Goal: Information Seeking & Learning: Learn about a topic

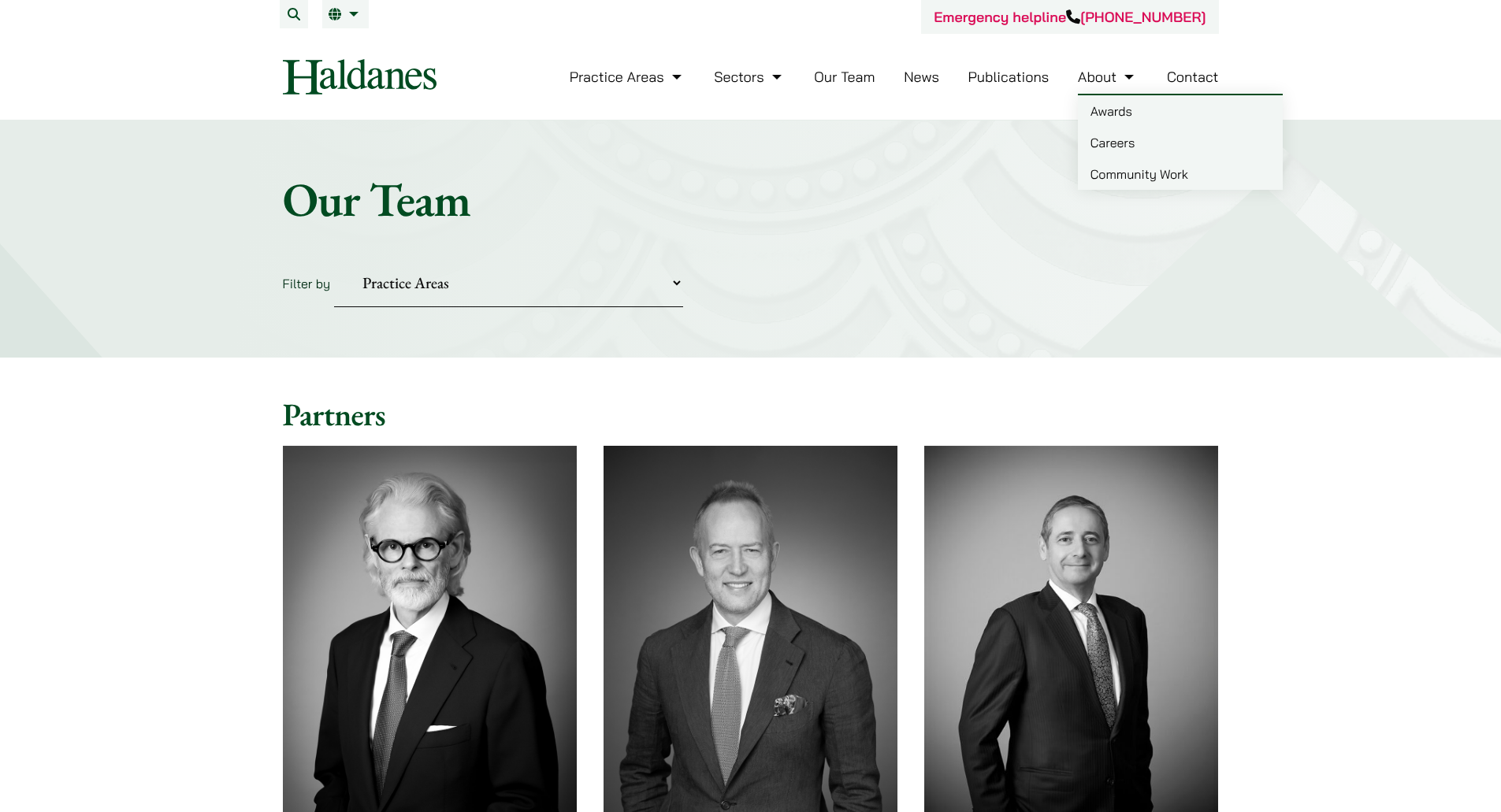
click at [1126, 155] on link "Careers" at bounding box center [1180, 142] width 204 height 32
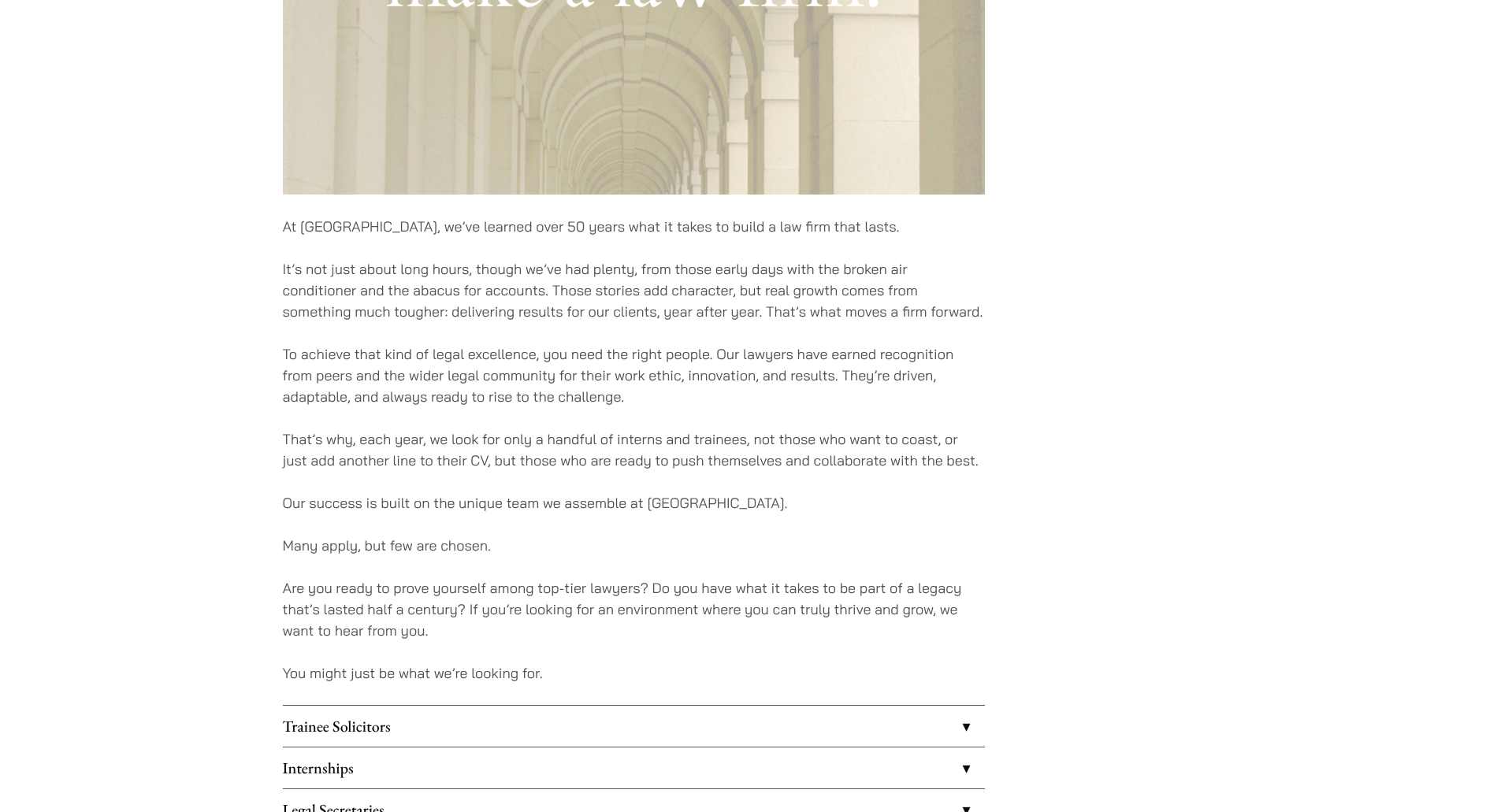
scroll to position [1024, 0]
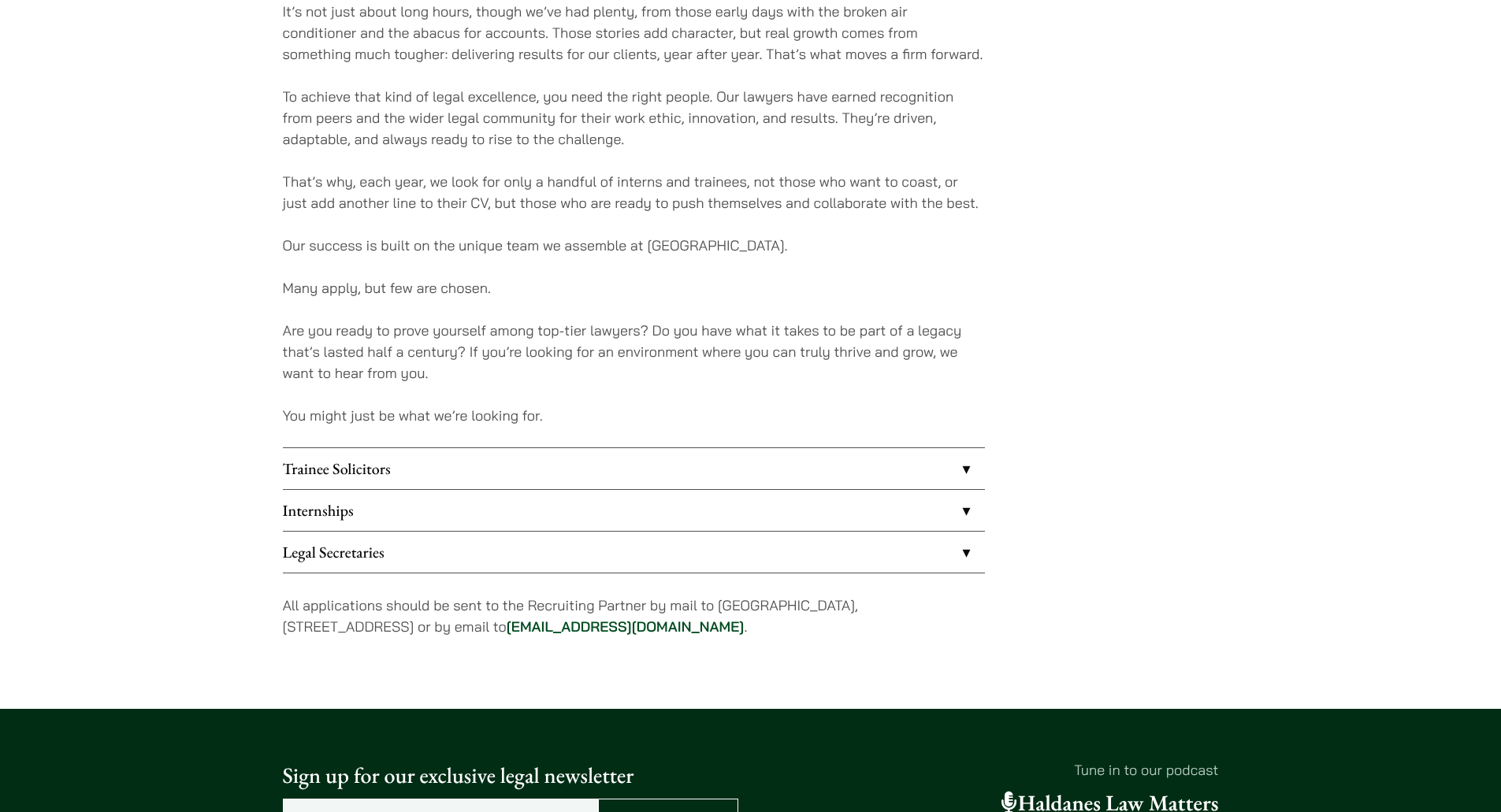
click at [450, 542] on link "Legal Secretaries" at bounding box center [634, 552] width 702 height 41
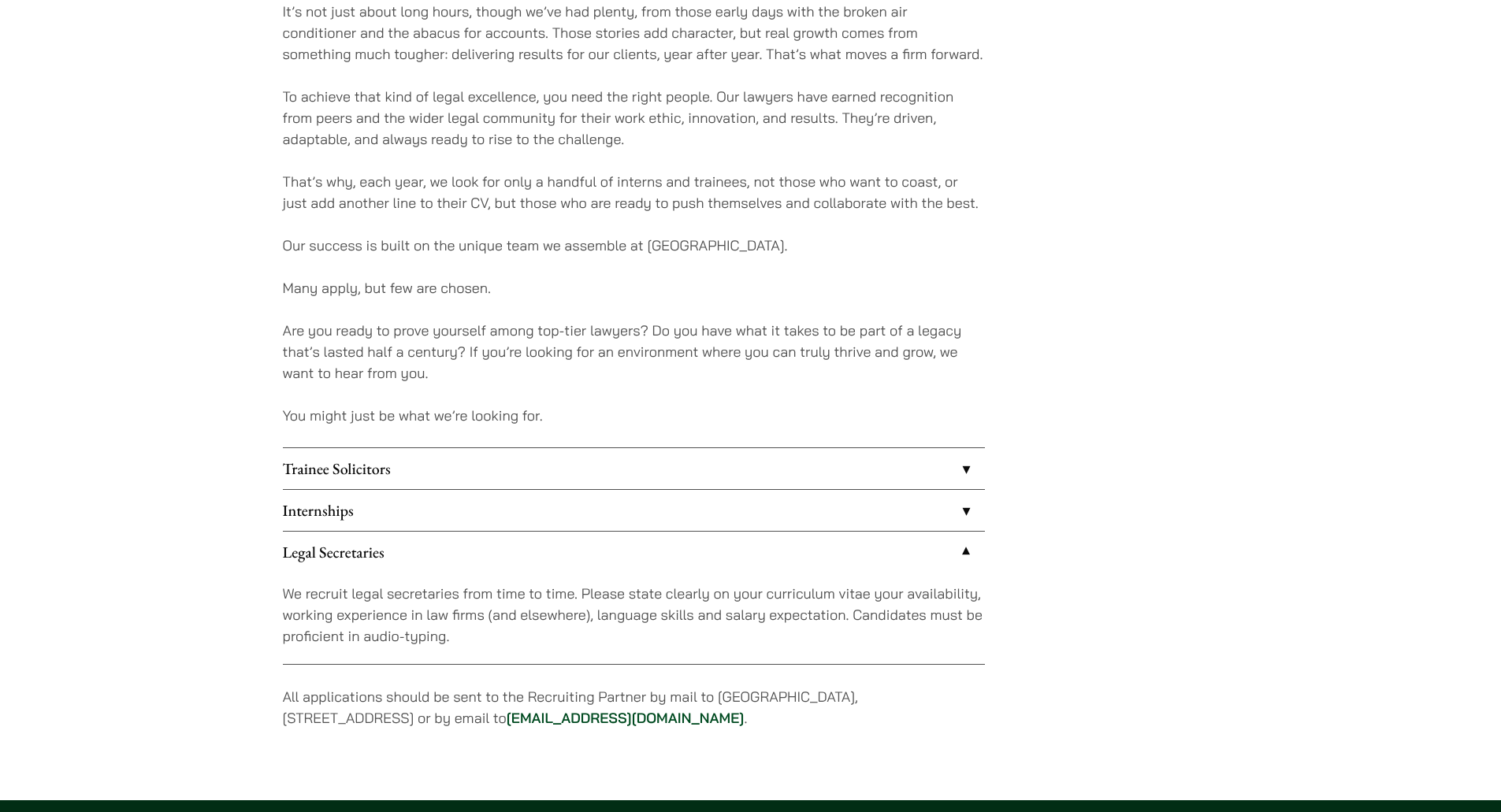
click at [402, 514] on link "Internships" at bounding box center [634, 510] width 702 height 41
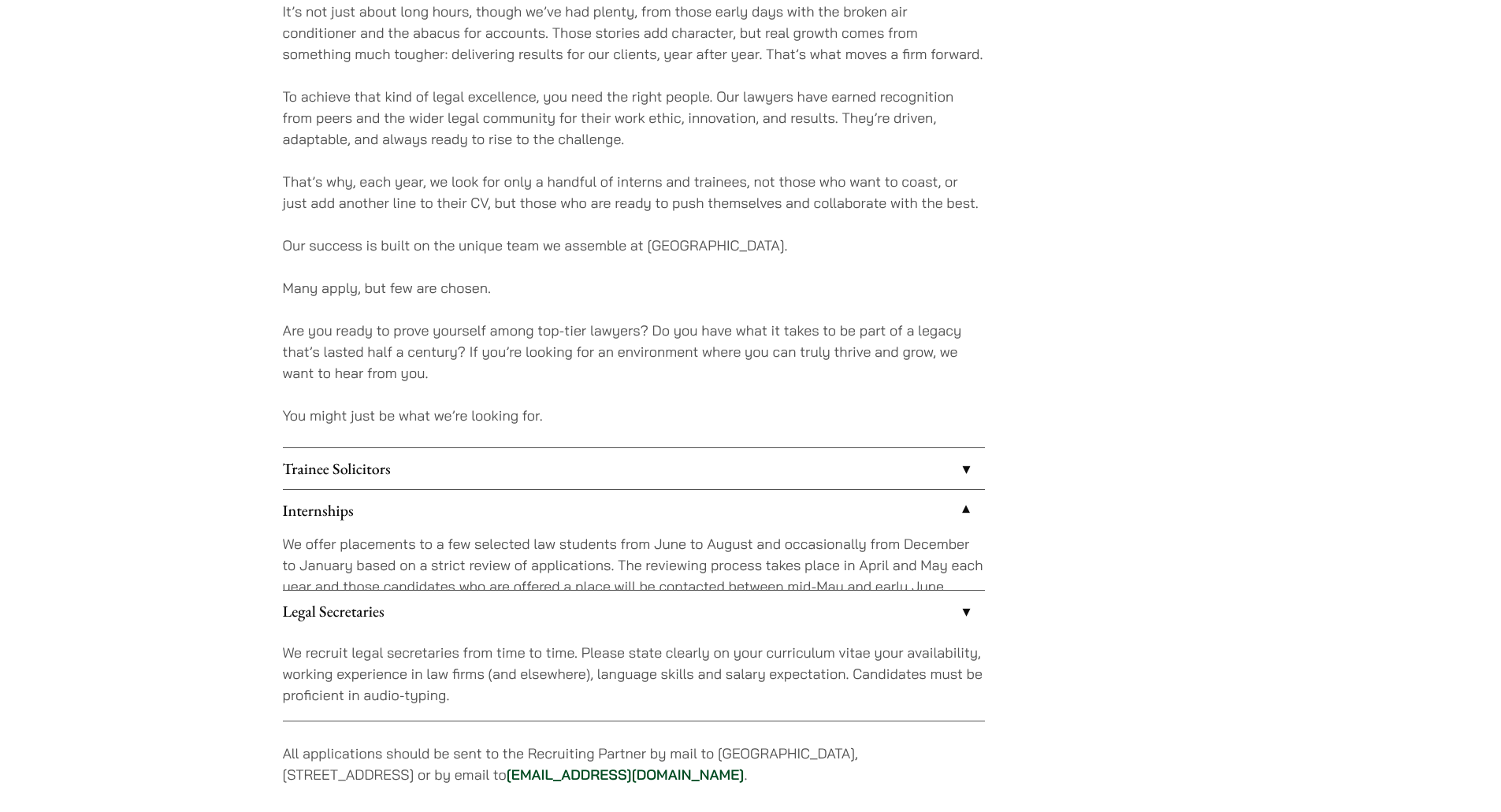
click at [385, 474] on link "Trainee Solicitors" at bounding box center [634, 469] width 702 height 41
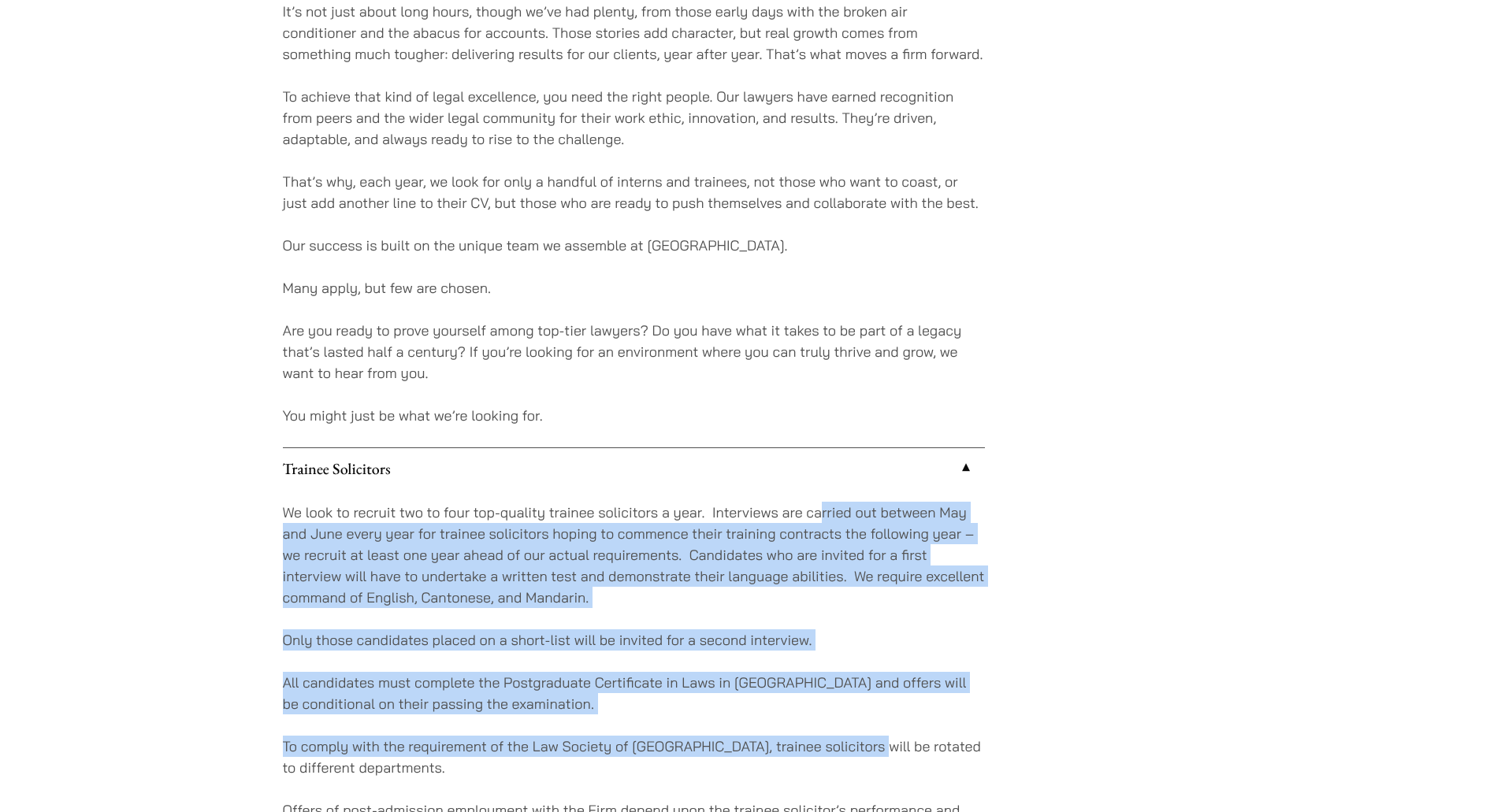
drag, startPoint x: 842, startPoint y: 592, endPoint x: 867, endPoint y: 718, distance: 128.5
click at [867, 718] on div "We look to recruit two to four top-quality trainee solicitors a year. Interview…" at bounding box center [634, 682] width 702 height 387
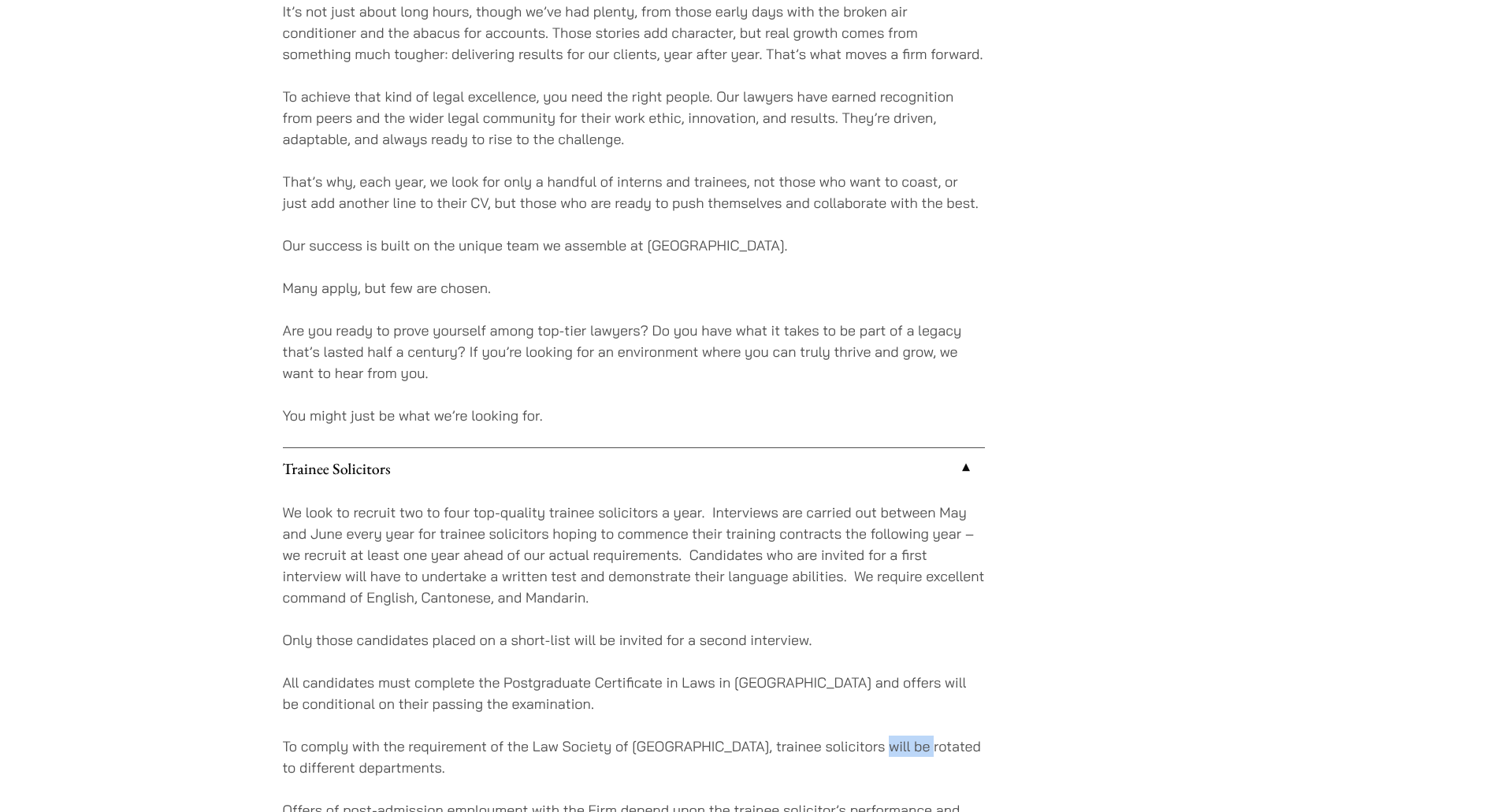
click at [867, 718] on div "We look to recruit two to four top-quality trainee solicitors a year. Interview…" at bounding box center [634, 682] width 702 height 387
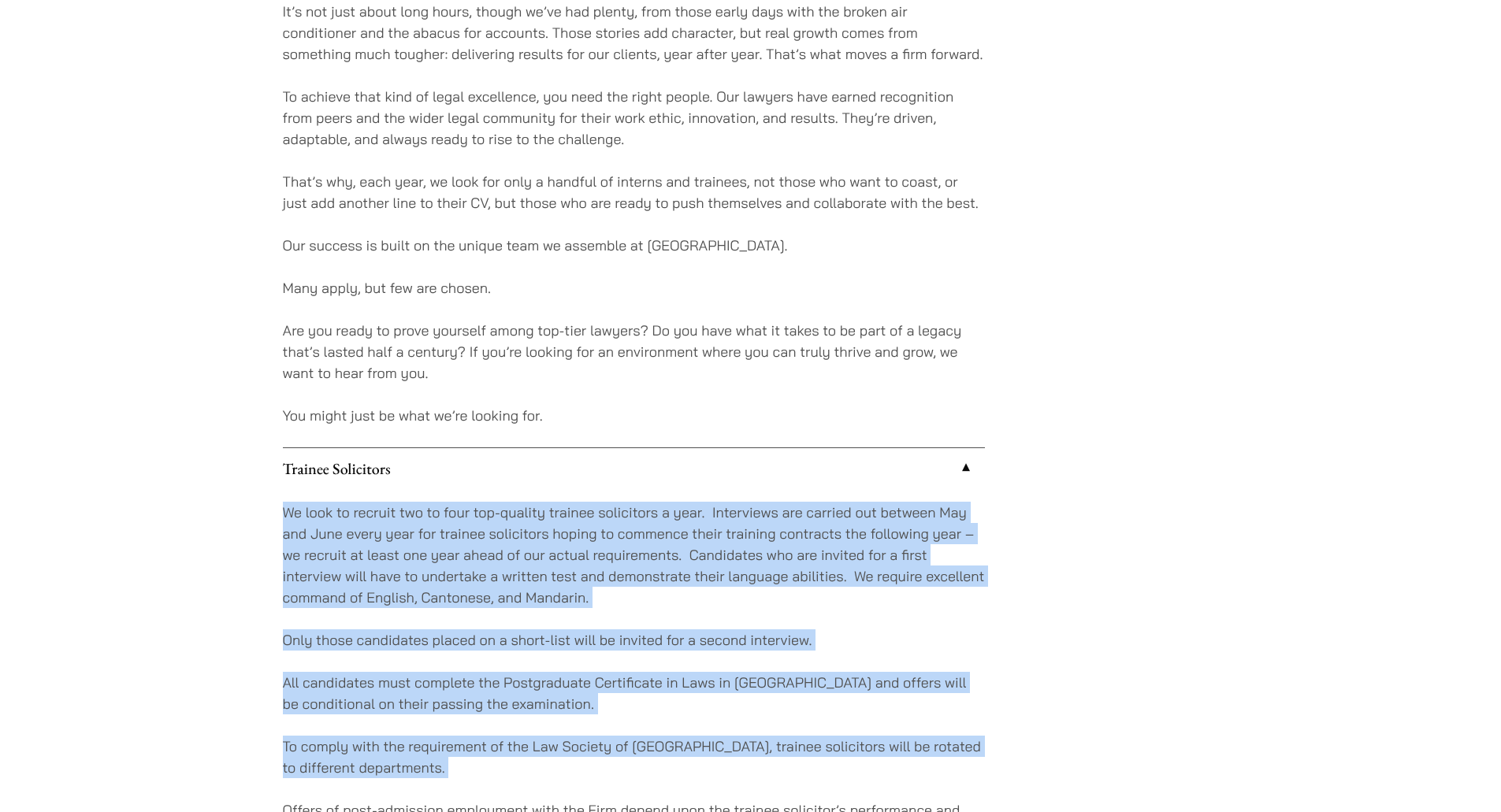
drag, startPoint x: 867, startPoint y: 718, endPoint x: 750, endPoint y: 560, distance: 196.6
click at [750, 560] on div "We look to recruit two to four top-quality trainee solicitors a year. Interview…" at bounding box center [634, 682] width 702 height 387
click at [750, 559] on p "We look to recruit two to four top-quality trainee solicitors a year. Interview…" at bounding box center [634, 555] width 702 height 106
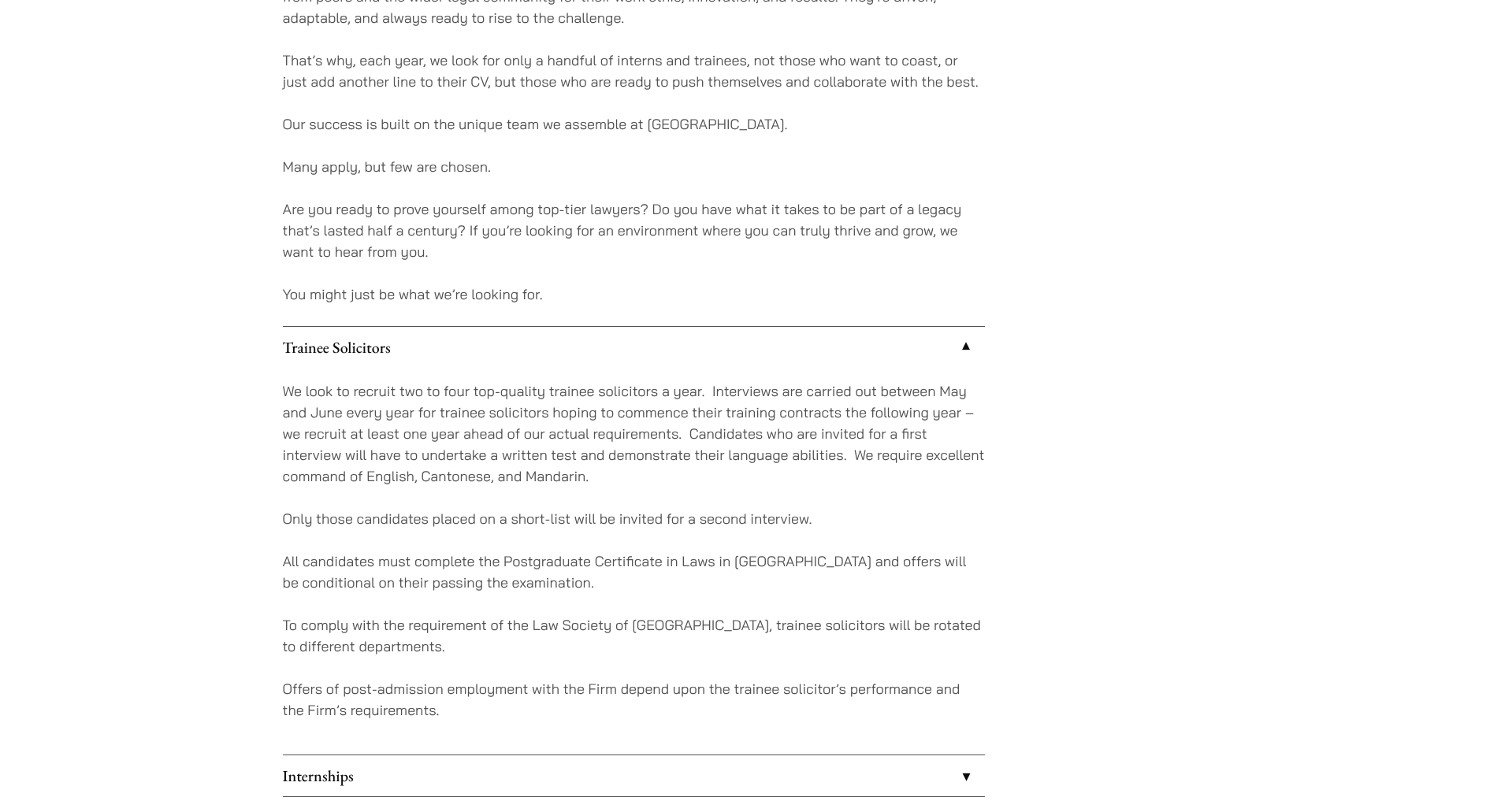
scroll to position [1339, 0]
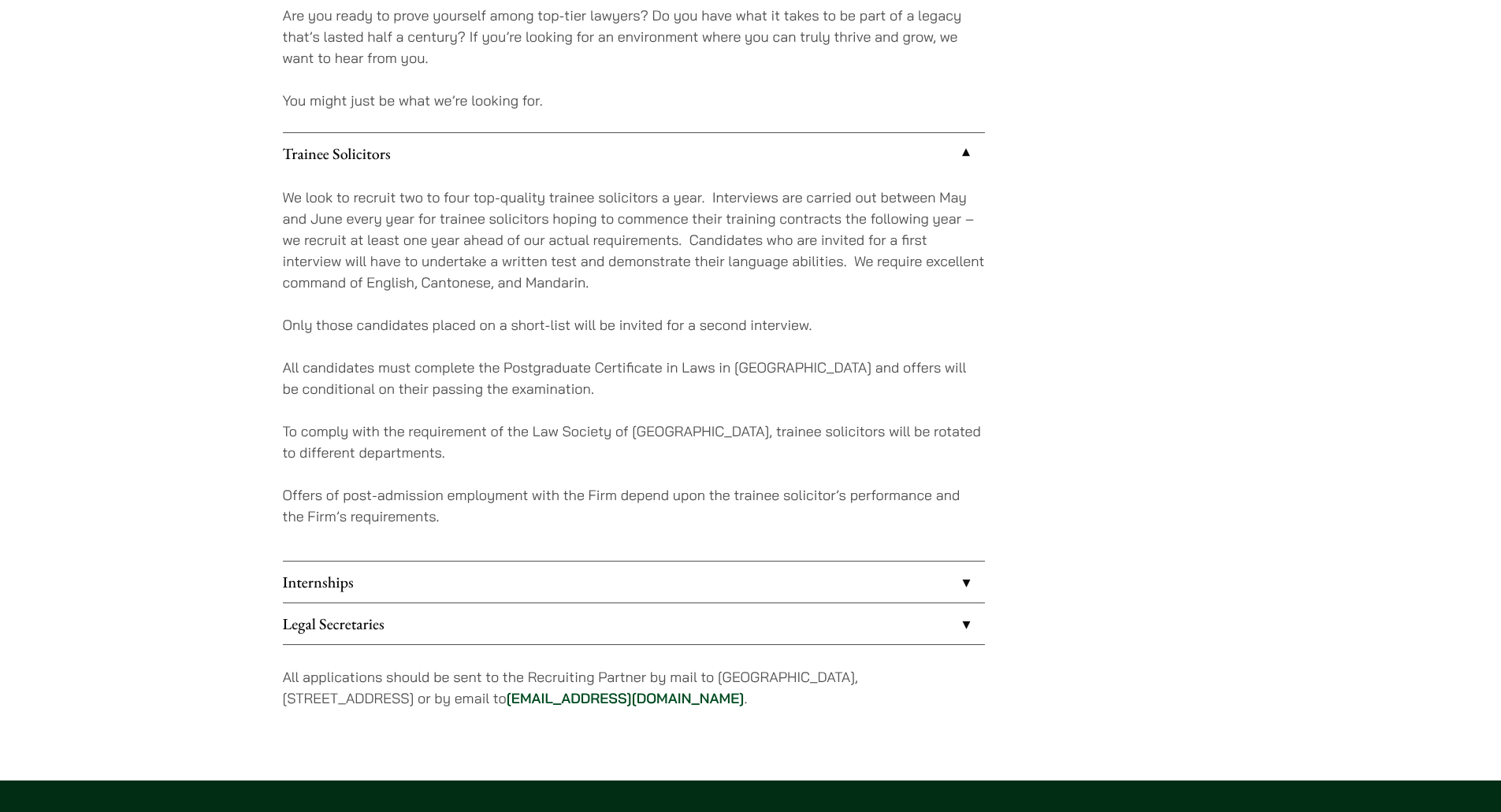
click at [564, 604] on link "Legal Secretaries" at bounding box center [634, 624] width 702 height 41
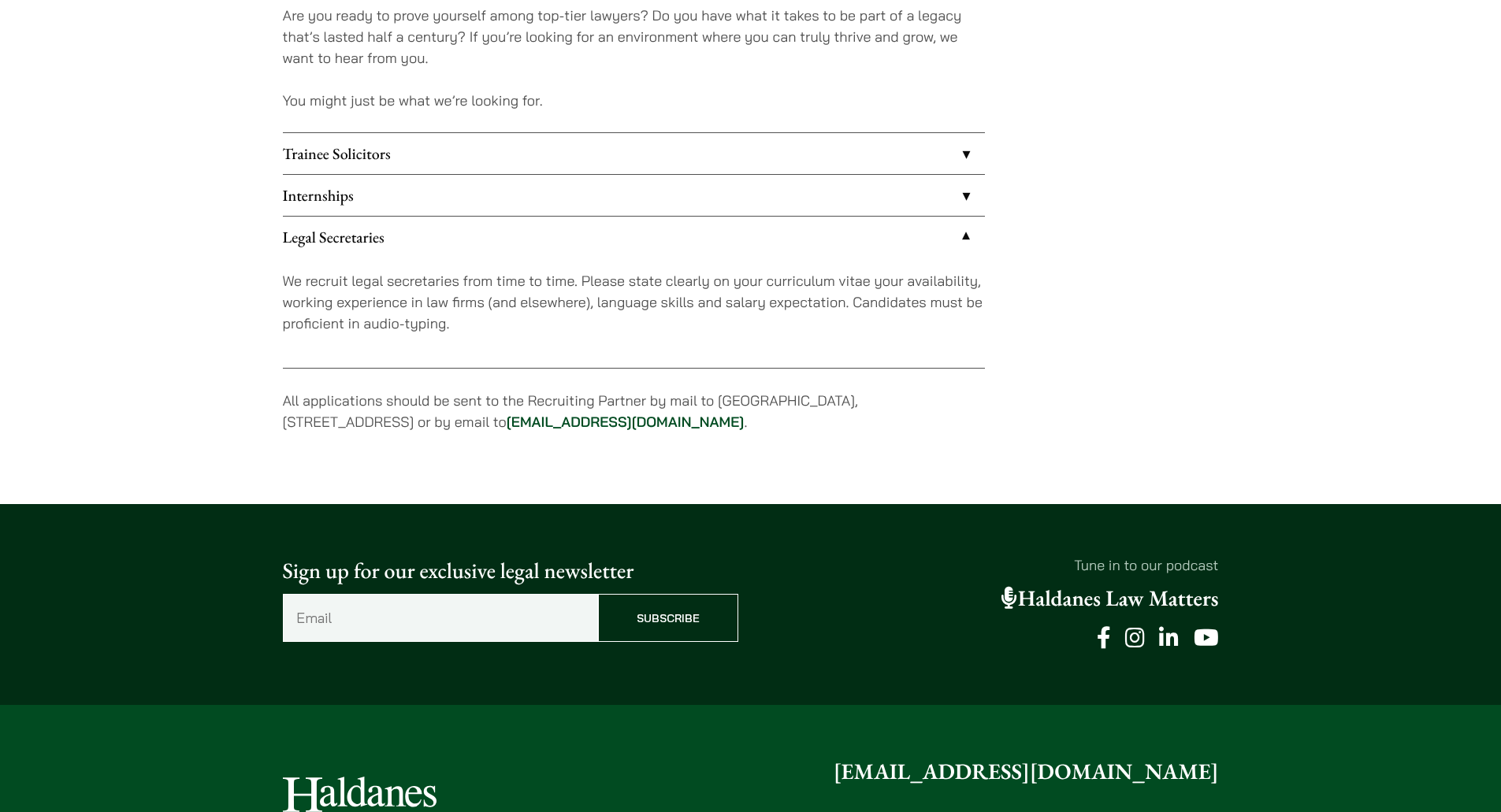
click at [474, 159] on link "Trainee Solicitors" at bounding box center [634, 154] width 702 height 41
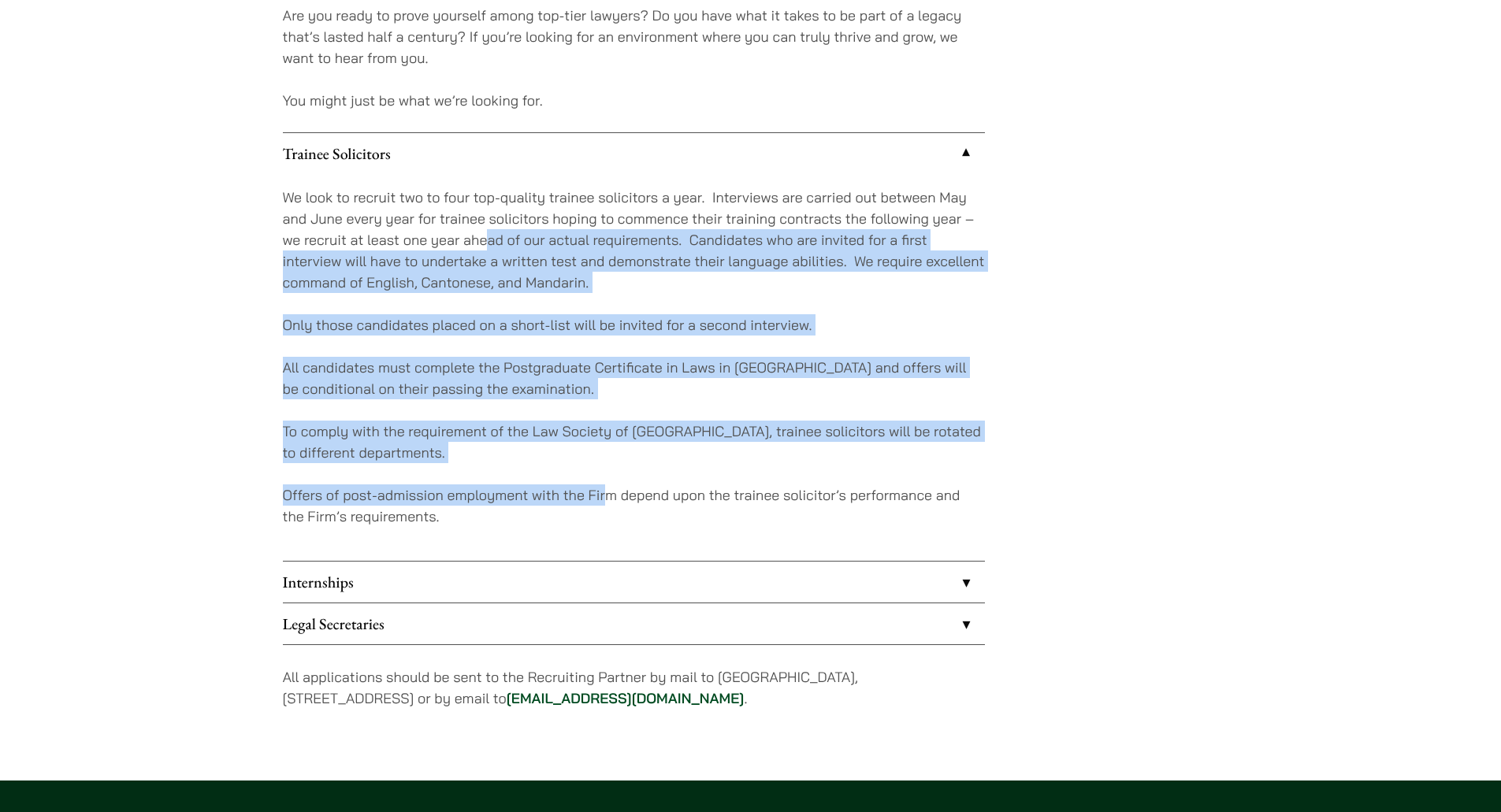
drag, startPoint x: 563, startPoint y: 379, endPoint x: 613, endPoint y: 495, distance: 126.3
click at [611, 492] on div "We look to recruit two to four top-quality trainee solicitors a year. Interview…" at bounding box center [634, 367] width 702 height 387
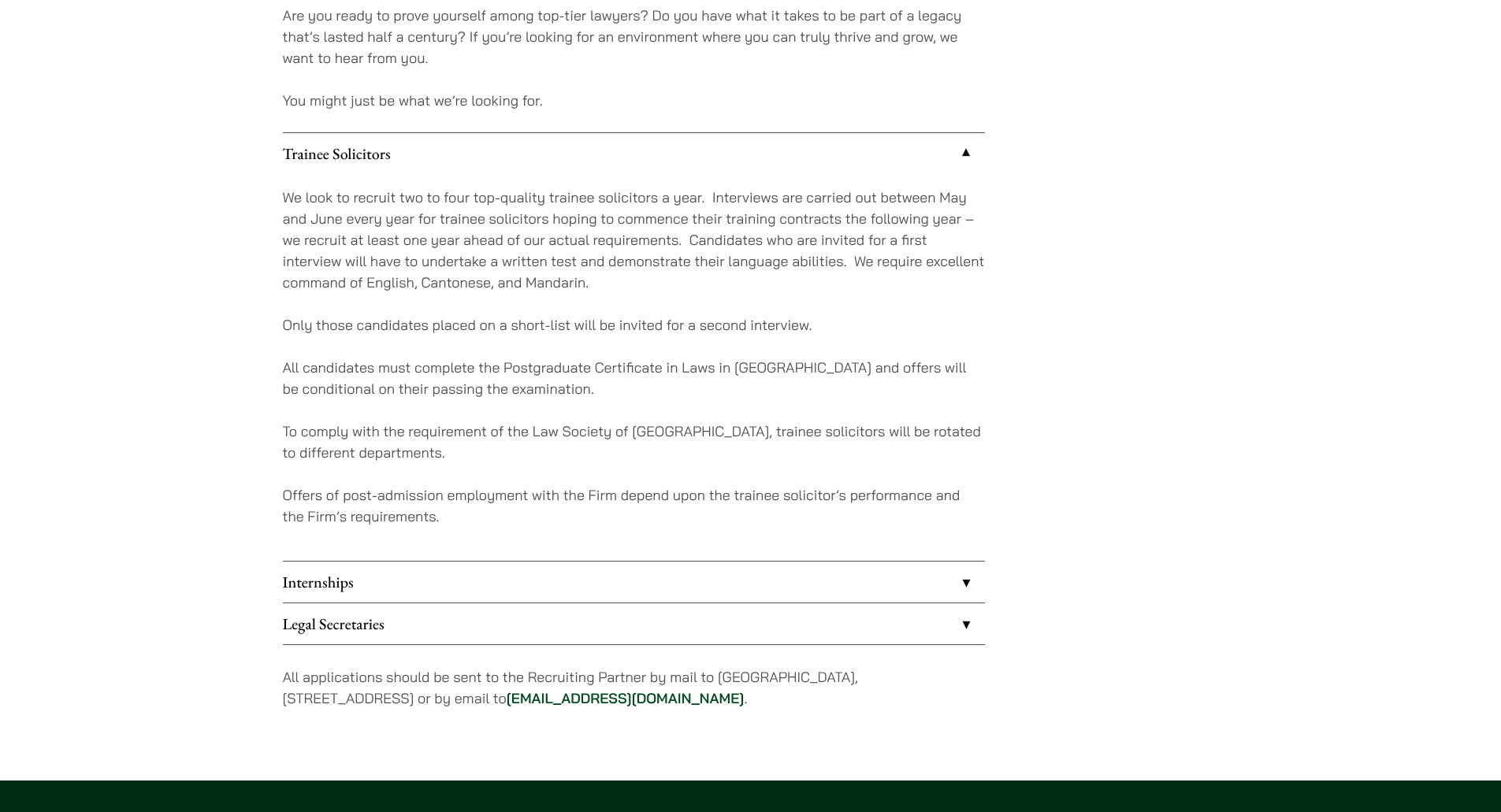
click at [613, 496] on p "Offers of post-admission employment with the Firm depend upon the trainee solic…" at bounding box center [634, 505] width 702 height 43
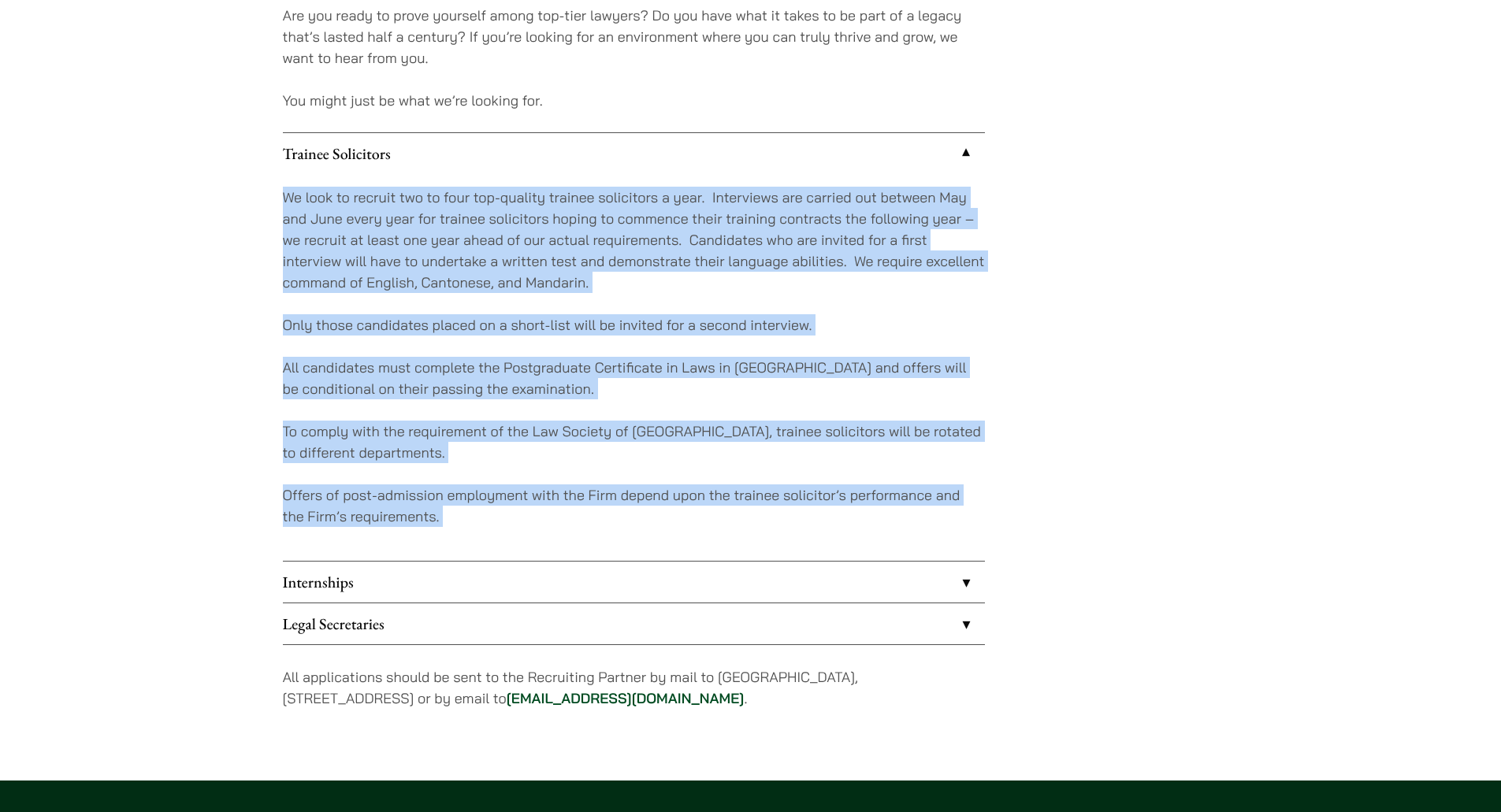
drag, startPoint x: 613, startPoint y: 496, endPoint x: 443, endPoint y: 255, distance: 294.9
click at [443, 256] on div "We look to recruit two to four top-quality trainee solicitors a year. Interview…" at bounding box center [634, 367] width 702 height 387
click at [443, 255] on p "We look to recruit two to four top-quality trainee solicitors a year. Interview…" at bounding box center [634, 240] width 702 height 106
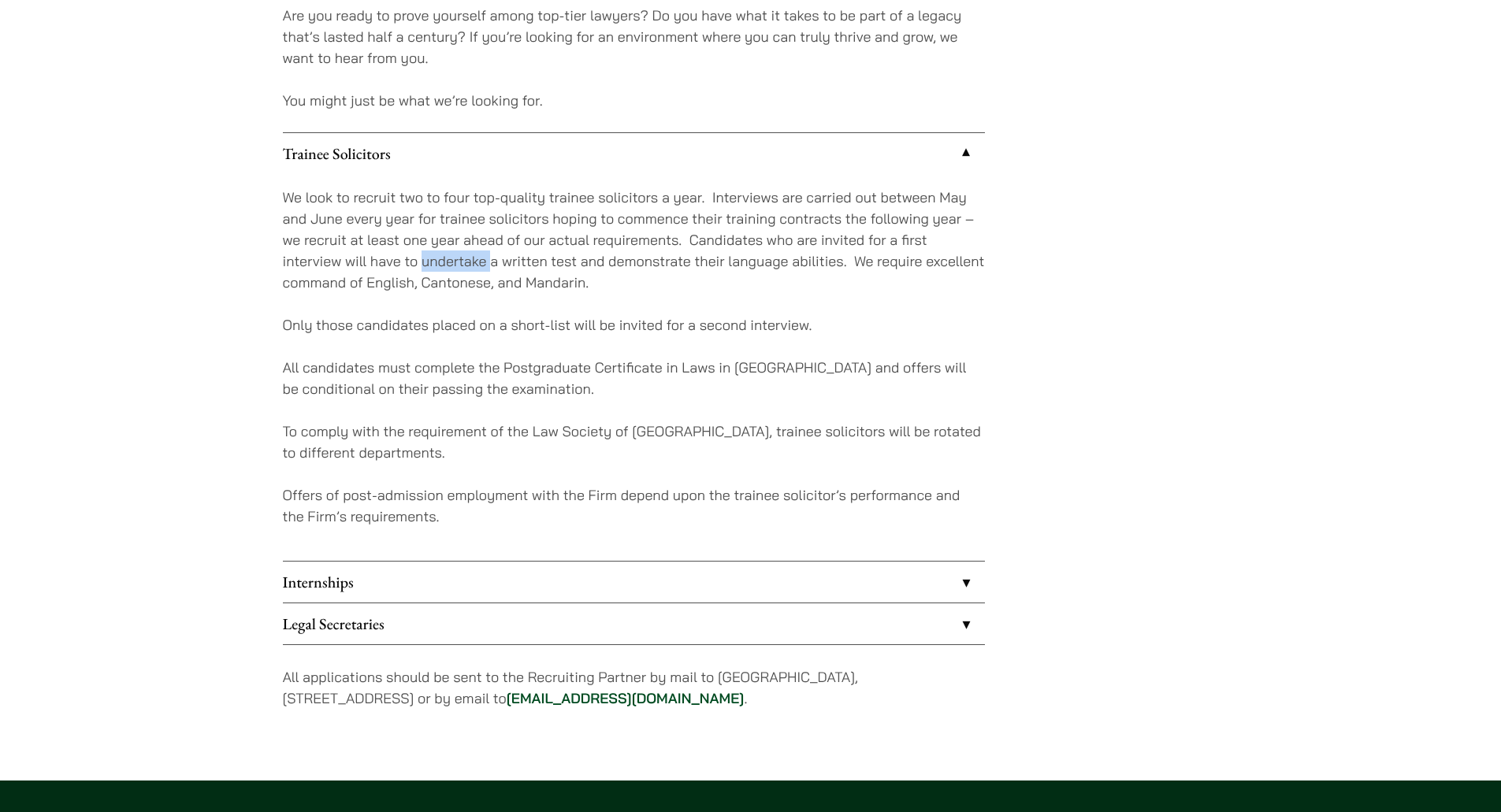
click at [443, 255] on p "We look to recruit two to four top-quality trainee solicitors a year. Interview…" at bounding box center [634, 240] width 702 height 106
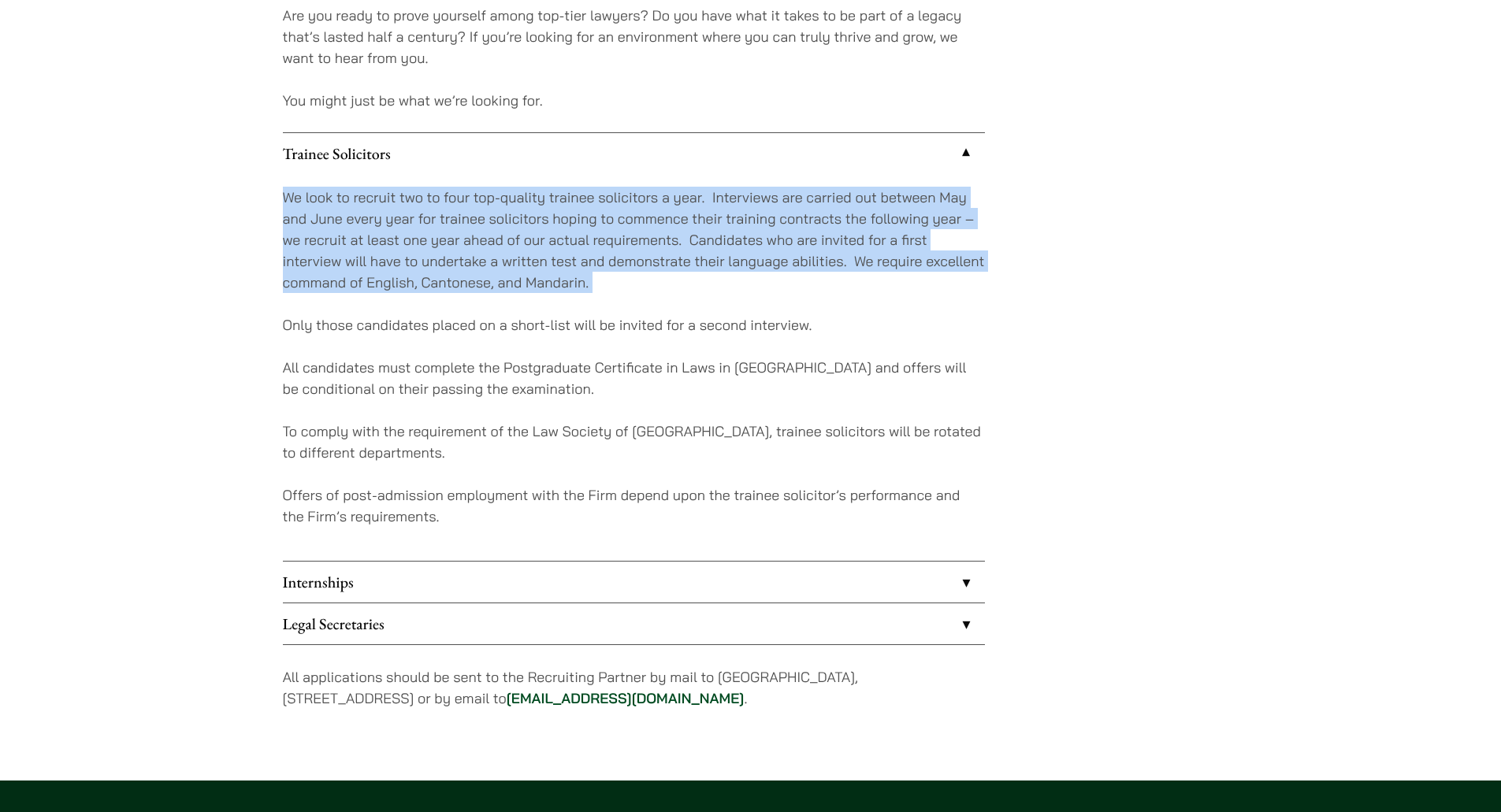
click at [443, 255] on p "We look to recruit two to four top-quality trainee solicitors a year. Interview…" at bounding box center [634, 240] width 702 height 106
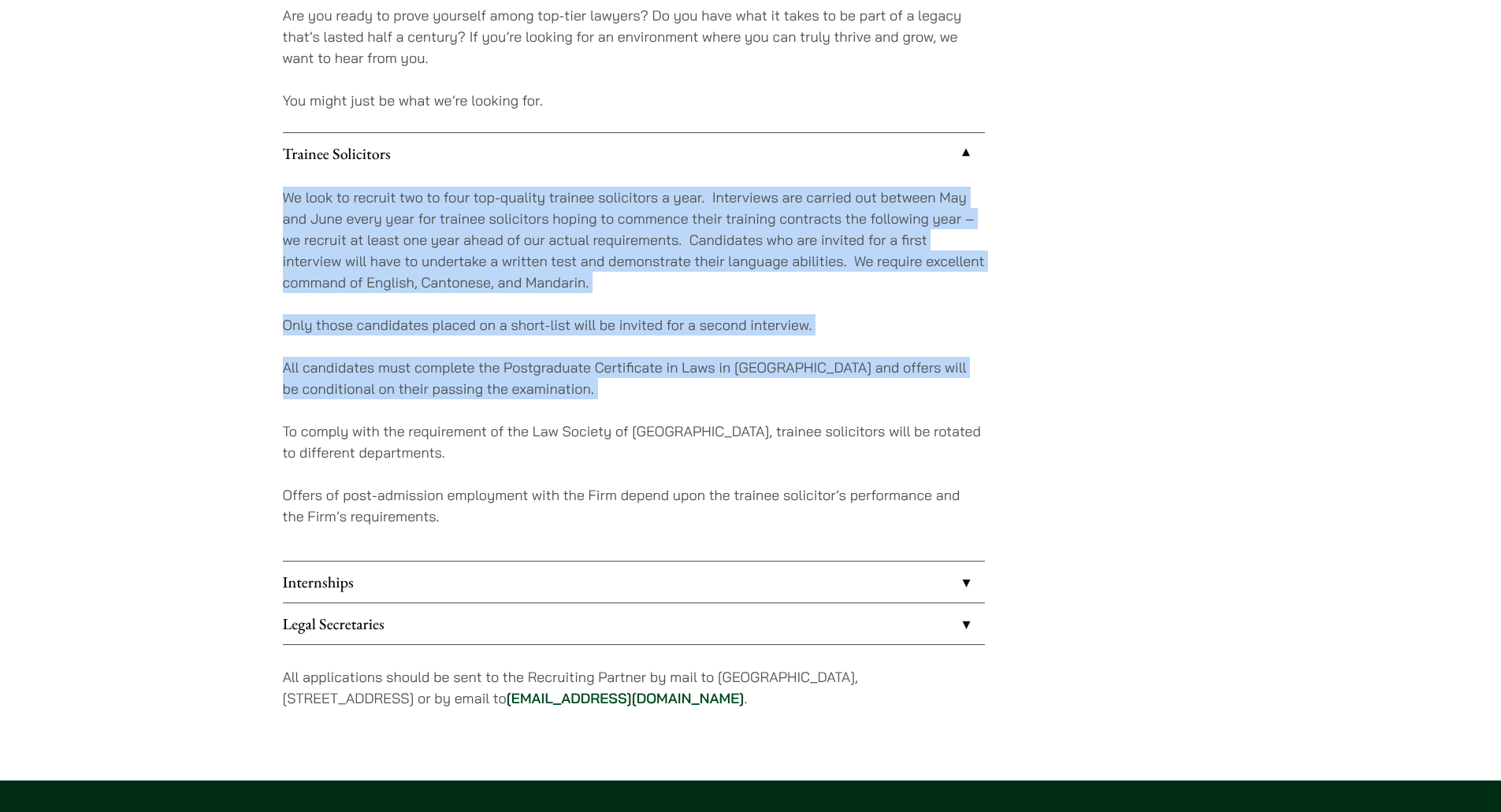
drag, startPoint x: 443, startPoint y: 255, endPoint x: 549, endPoint y: 417, distance: 193.6
click at [548, 417] on div "We look to recruit two to four top-quality trainee solicitors a year. Interview…" at bounding box center [634, 367] width 702 height 387
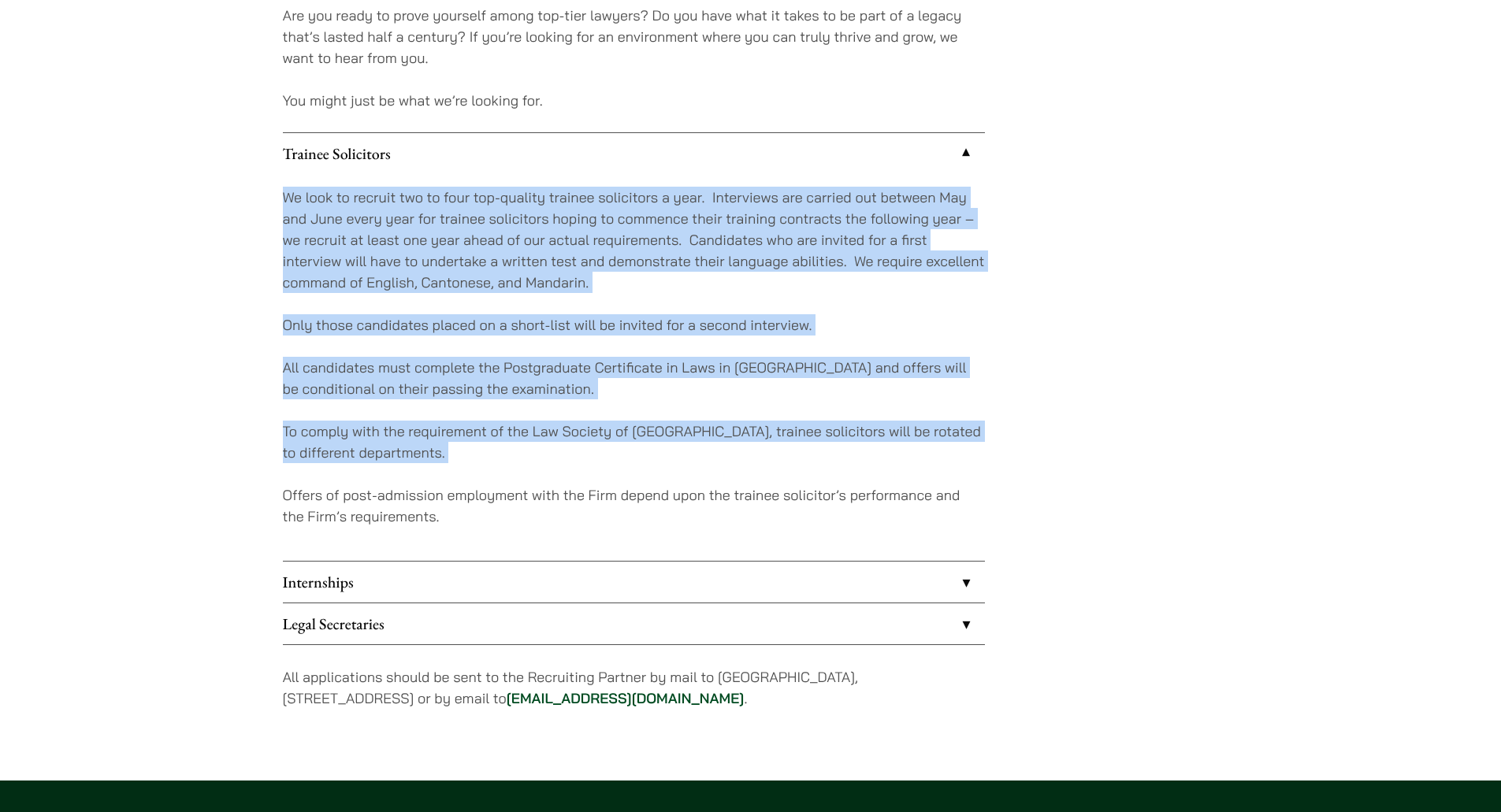
click at [549, 417] on div "We look to recruit two to four top-quality trainee solicitors a year. Interview…" at bounding box center [634, 367] width 702 height 387
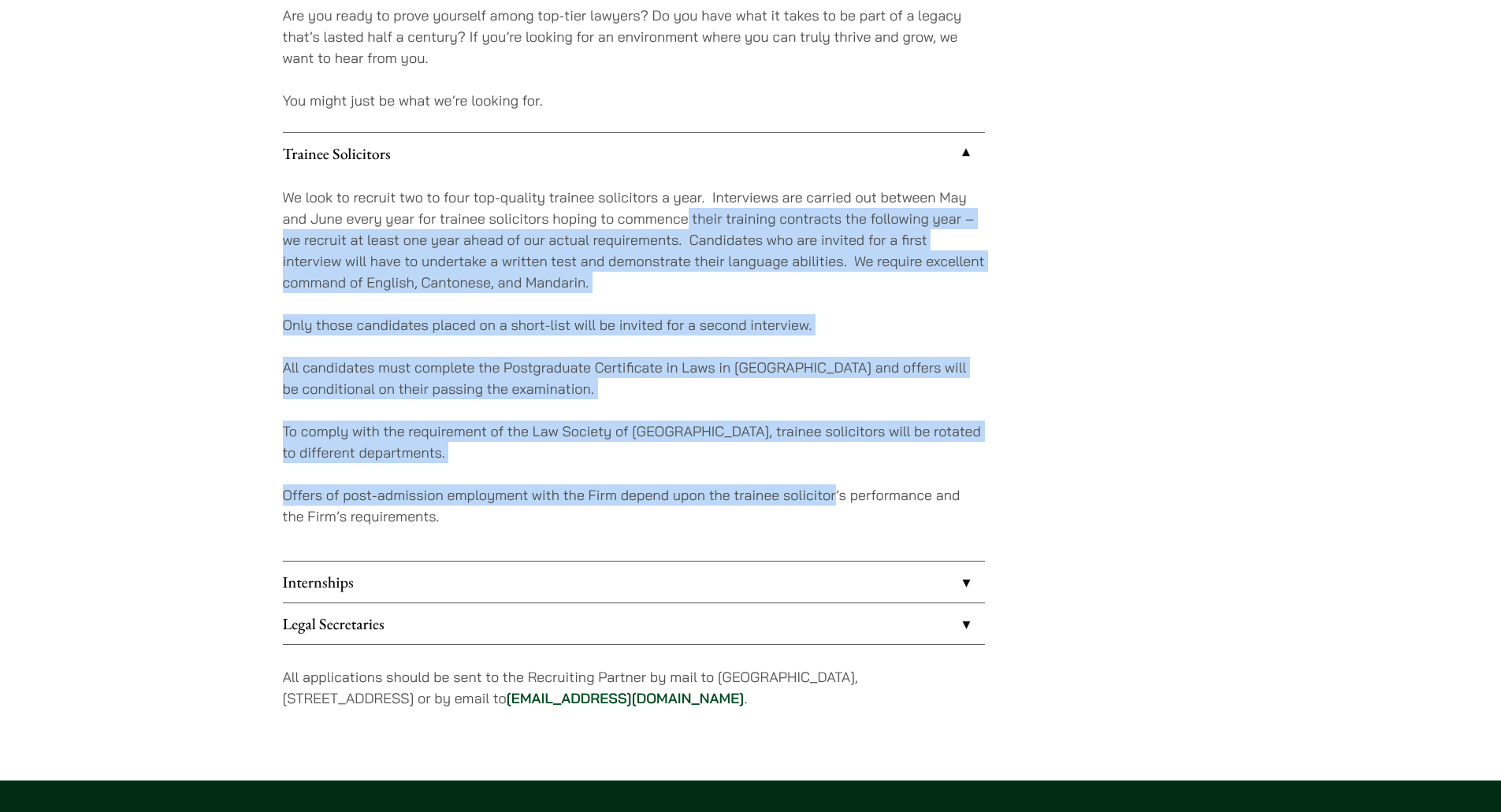
drag, startPoint x: 802, startPoint y: 429, endPoint x: 834, endPoint y: 493, distance: 71.6
click at [834, 493] on div "We look to recruit two to four top-quality trainee solicitors a year. Interview…" at bounding box center [634, 367] width 702 height 387
click at [834, 493] on p "Offers of post-admission employment with the Firm depend upon the trainee solic…" at bounding box center [634, 505] width 702 height 43
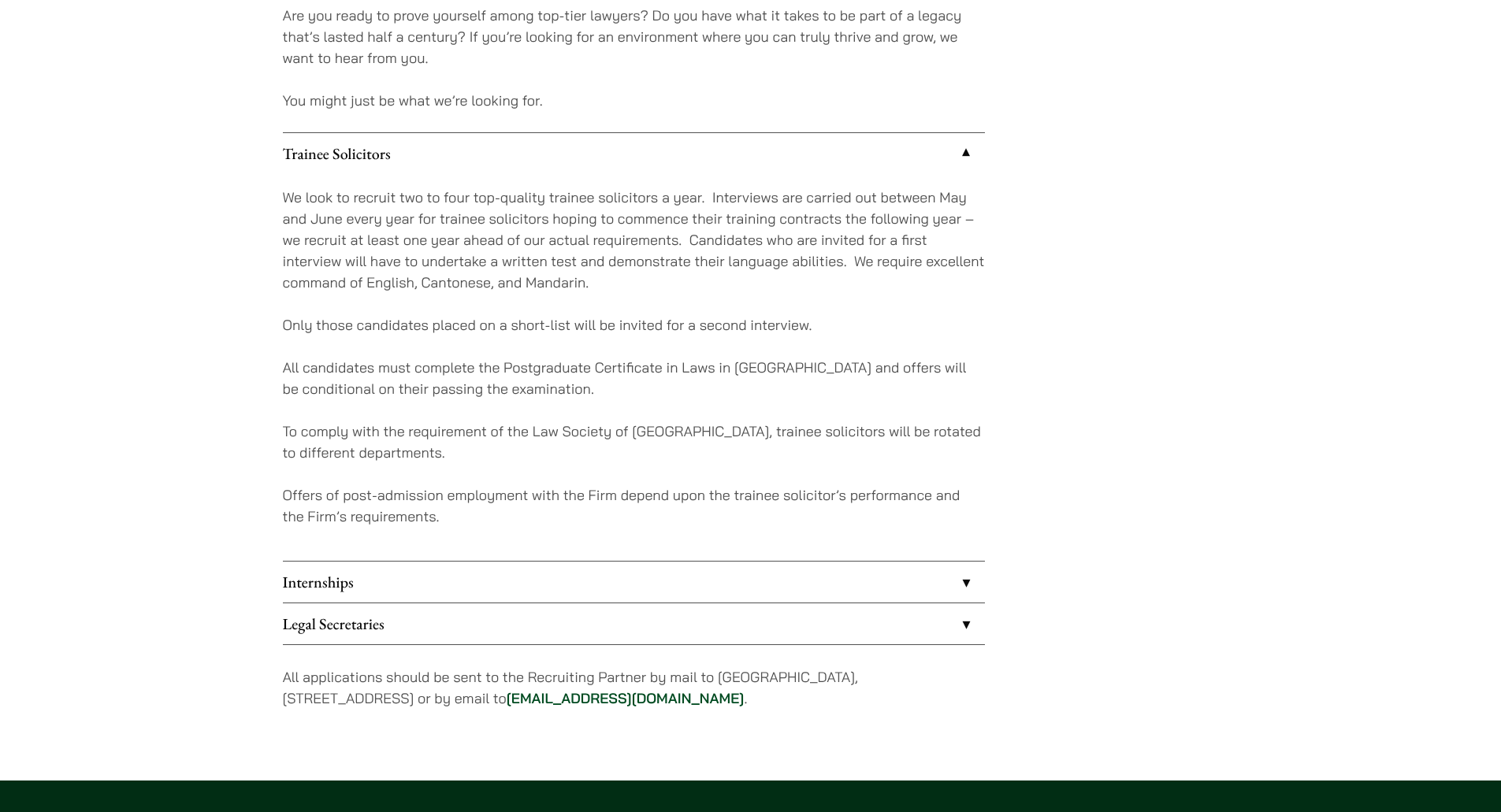
click at [587, 353] on div "We look to recruit two to four top-quality trainee solicitors a year. Interview…" at bounding box center [634, 367] width 702 height 387
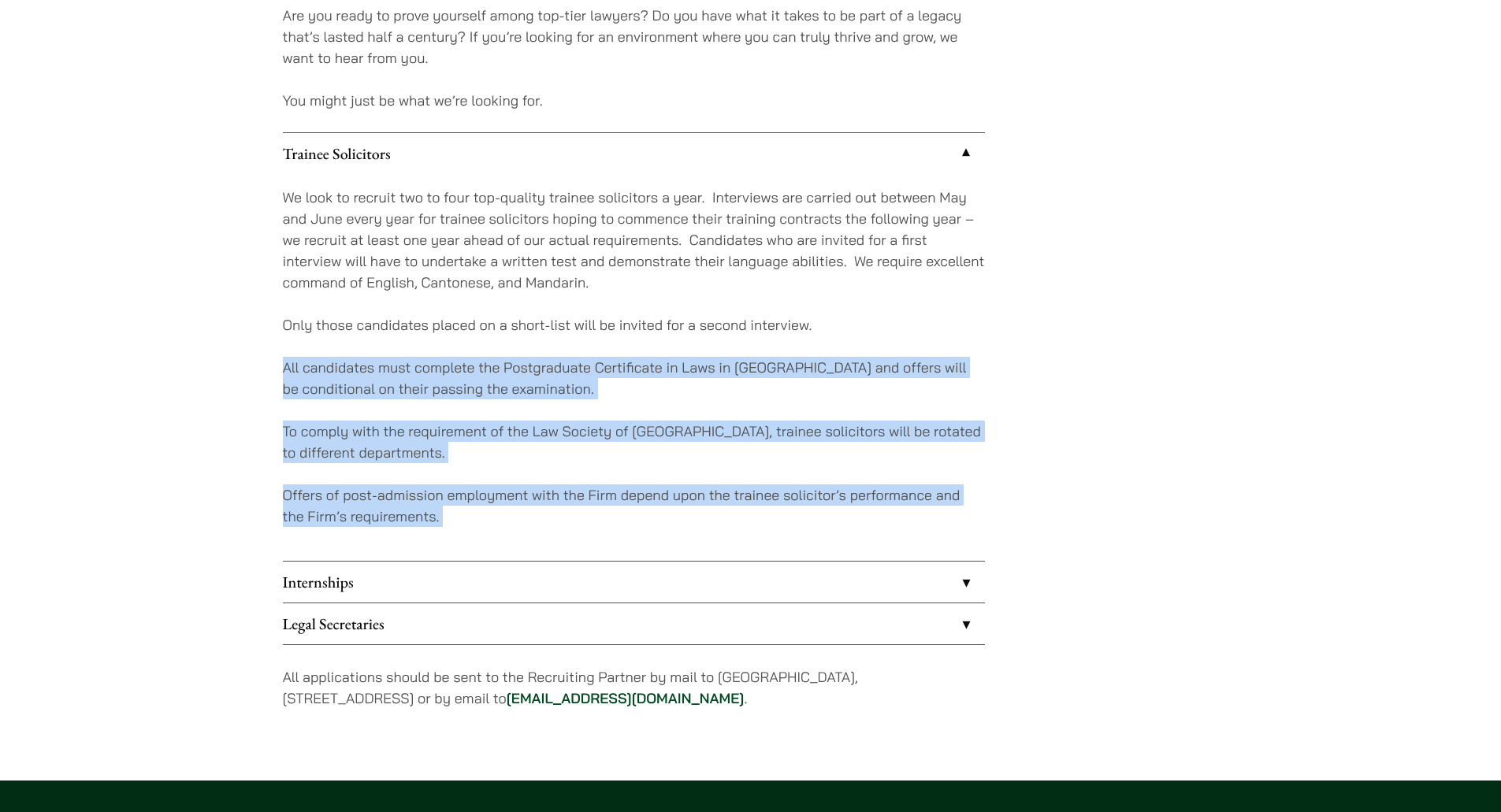
drag, startPoint x: 591, startPoint y: 357, endPoint x: 761, endPoint y: 498, distance: 220.9
click at [759, 497] on div "We look to recruit two to four top-quality trainee solicitors a year. Interview…" at bounding box center [634, 367] width 702 height 387
click at [761, 498] on p "Offers of post-admission employment with the Firm depend upon the trainee solic…" at bounding box center [634, 505] width 702 height 43
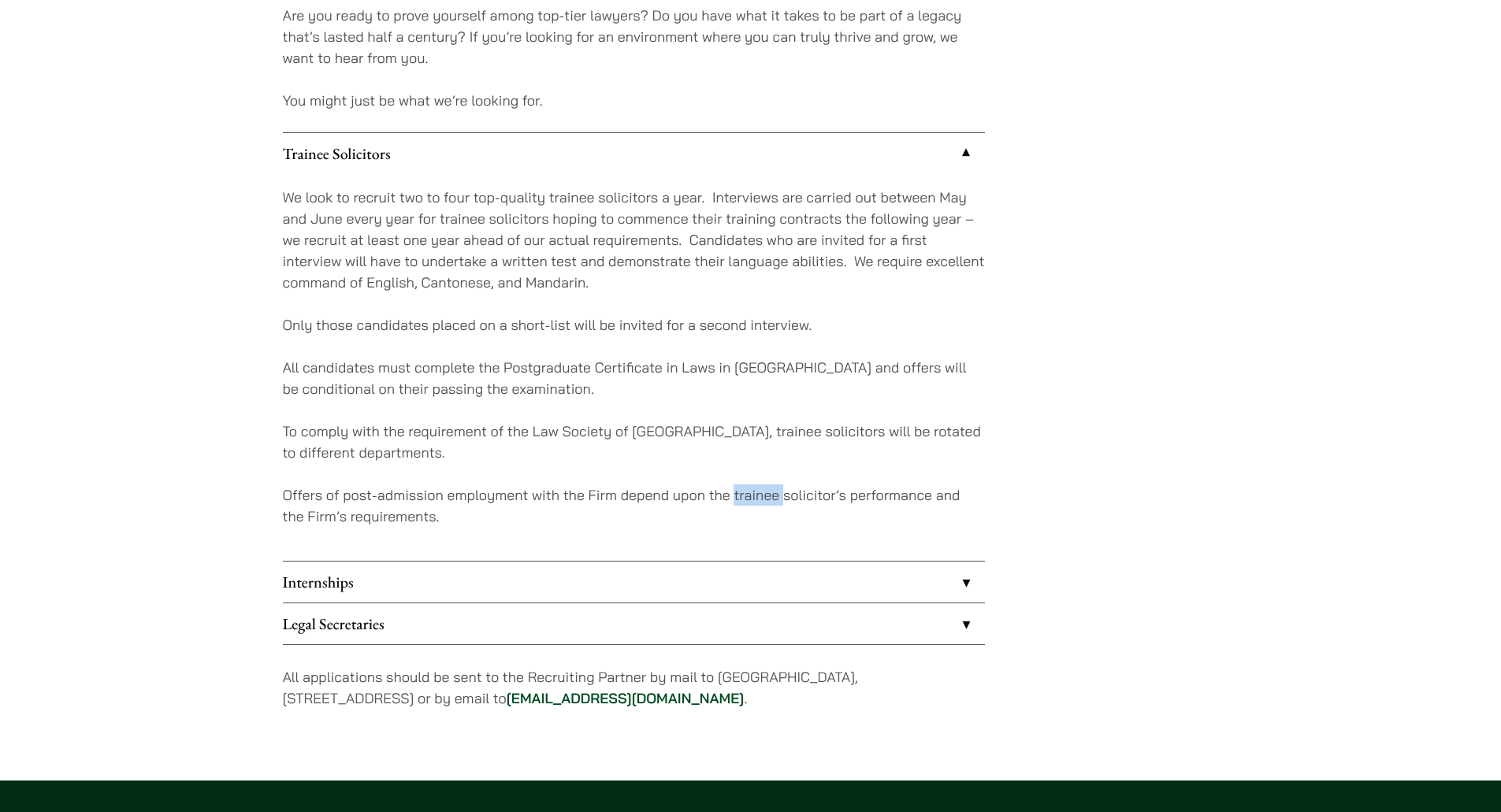
click at [761, 498] on p "Offers of post-admission employment with the Firm depend upon the trainee solic…" at bounding box center [634, 505] width 702 height 43
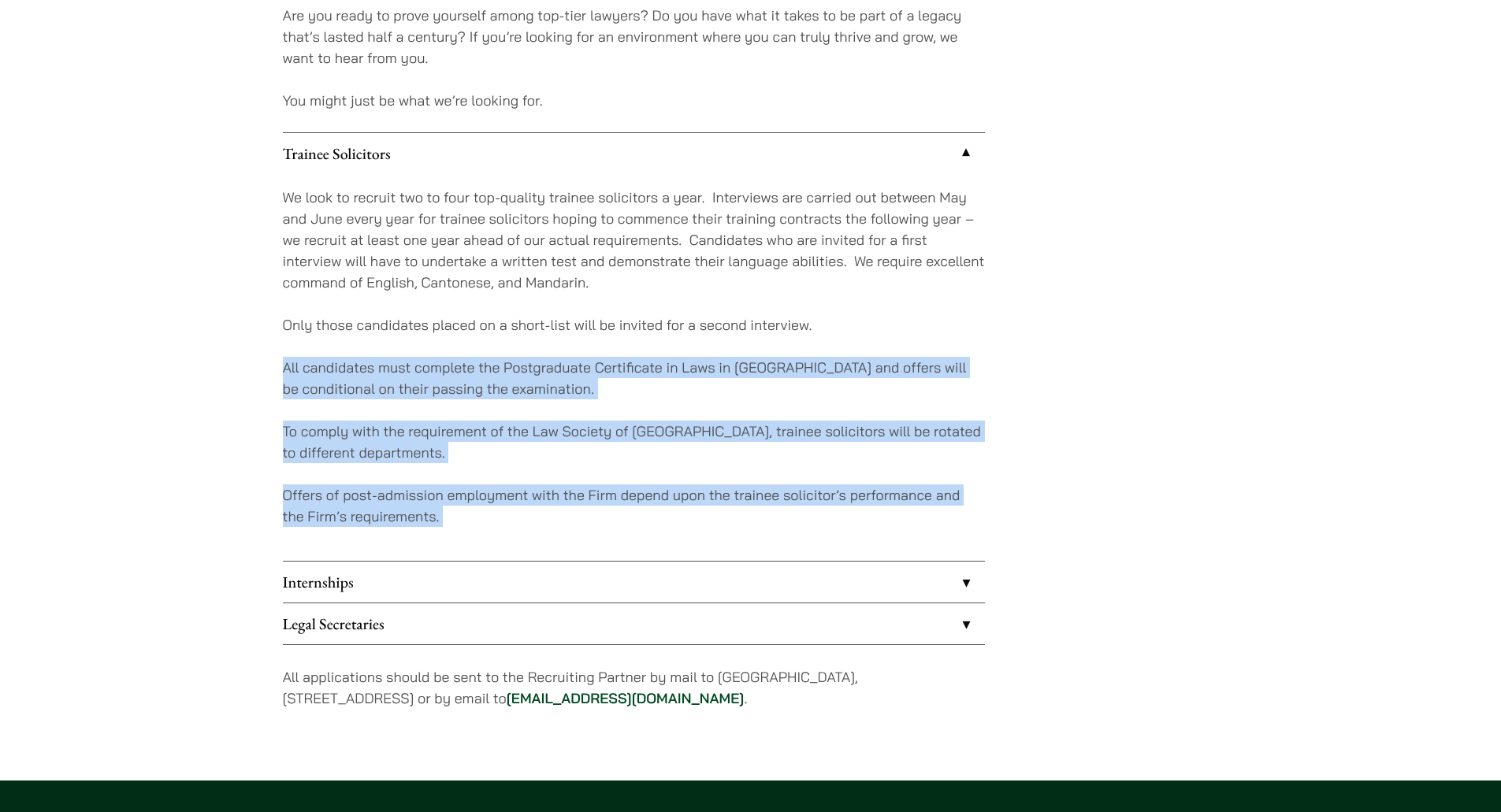
drag, startPoint x: 761, startPoint y: 498, endPoint x: 544, endPoint y: 369, distance: 252.4
click at [550, 371] on div "We look to recruit two to four top-quality trainee solicitors a year. Interview…" at bounding box center [634, 367] width 702 height 387
click at [543, 369] on p "All candidates must complete the Postgraduate Certificate in Laws in Hong Kong …" at bounding box center [634, 378] width 702 height 43
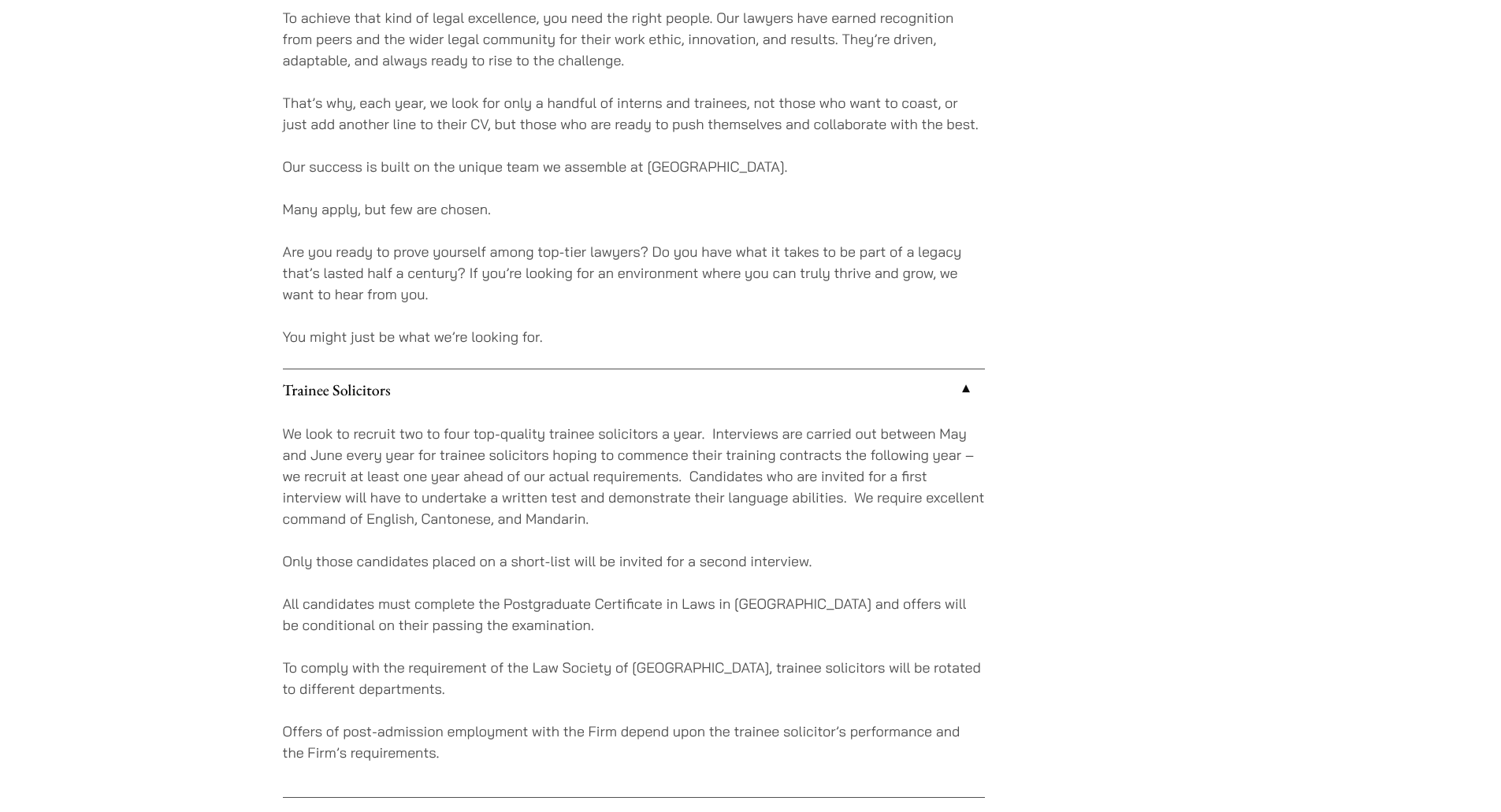
scroll to position [787, 0]
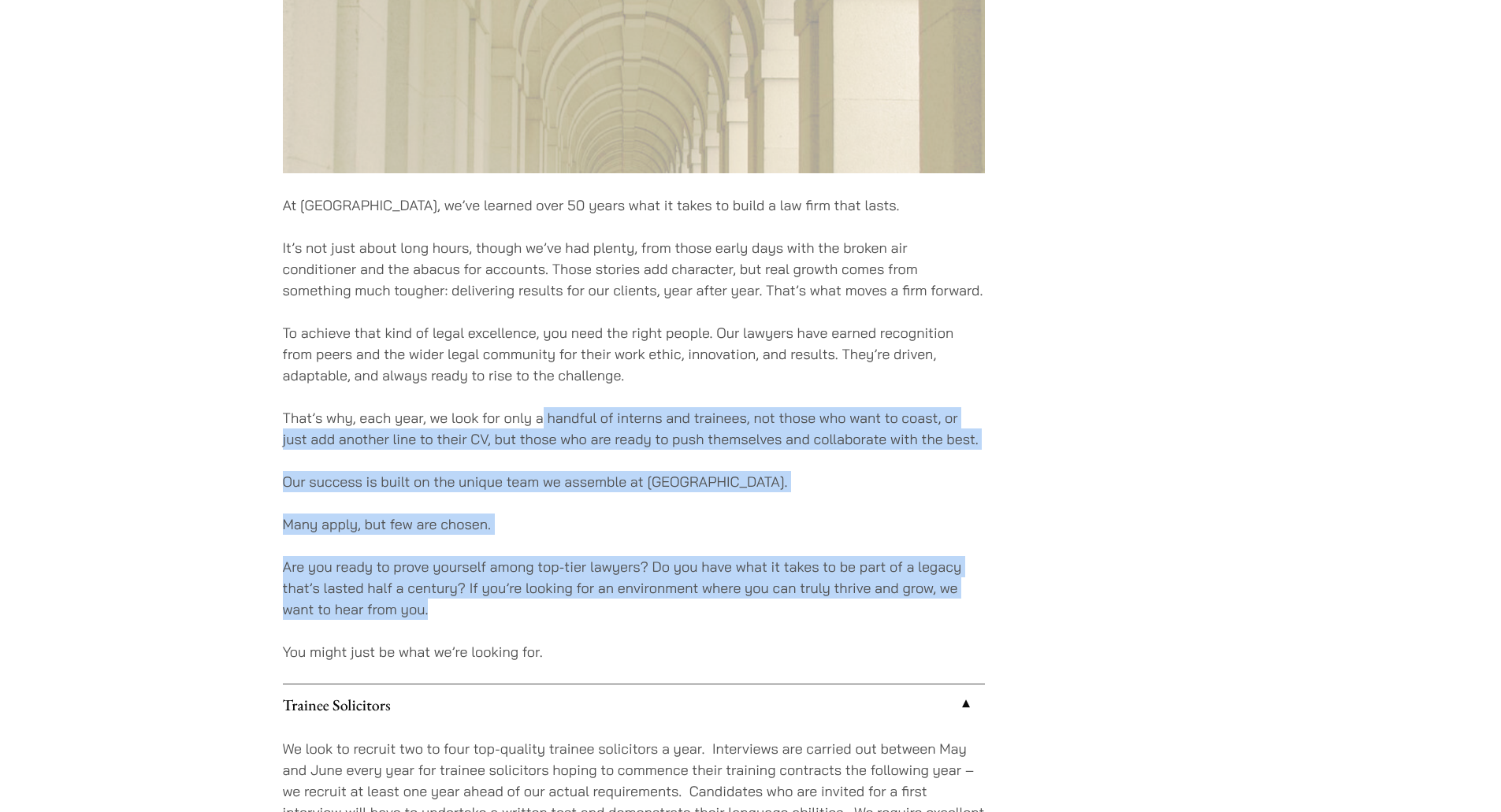
drag, startPoint x: 543, startPoint y: 388, endPoint x: 587, endPoint y: 616, distance: 232.2
click at [587, 614] on div "At Haldanes, we’ve learned over 50 years what it takes to build a law firm that…" at bounding box center [634, 377] width 702 height 1810
click at [587, 616] on p "Are you ready to prove yourself among top-tier lawyers? Do you have what it tak…" at bounding box center [634, 588] width 702 height 64
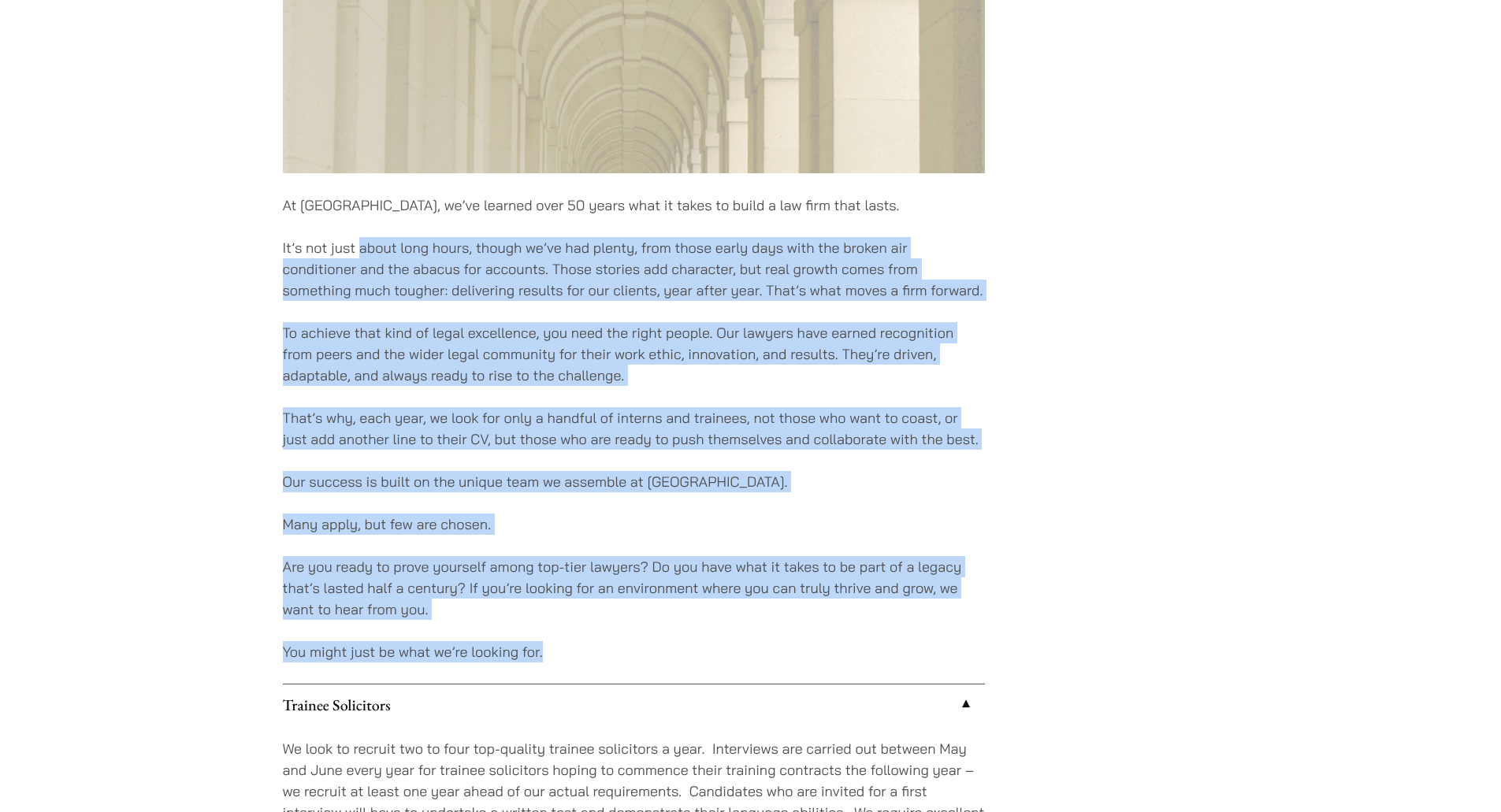
drag, startPoint x: 448, startPoint y: 384, endPoint x: 357, endPoint y: 244, distance: 167.0
click at [359, 246] on div "At Haldanes, we’ve learned over 50 years what it takes to build a law firm that…" at bounding box center [634, 377] width 702 height 1810
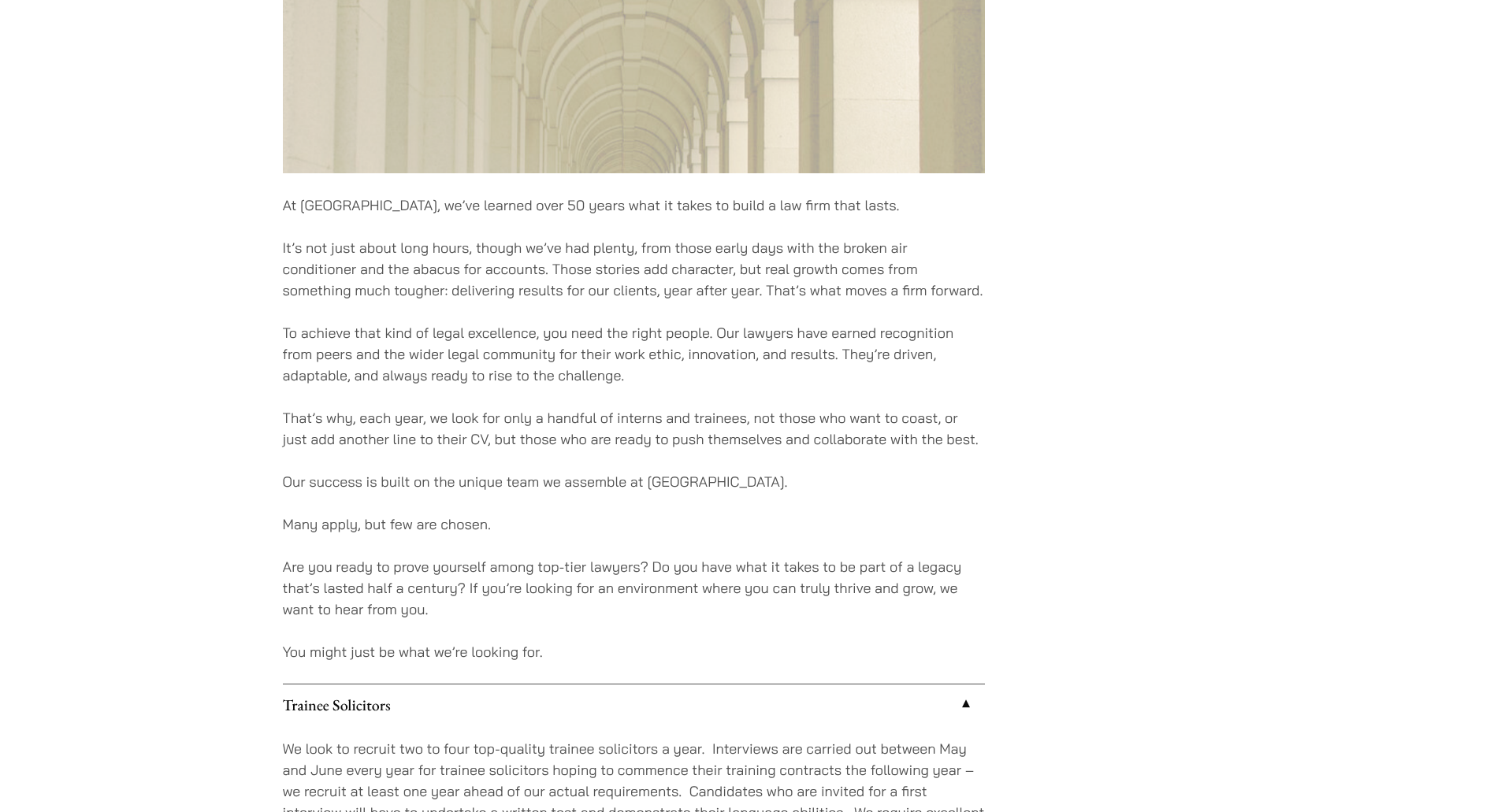
click at [357, 243] on p "It’s not just about long hours, though we’ve had plenty, from those early days …" at bounding box center [634, 269] width 702 height 64
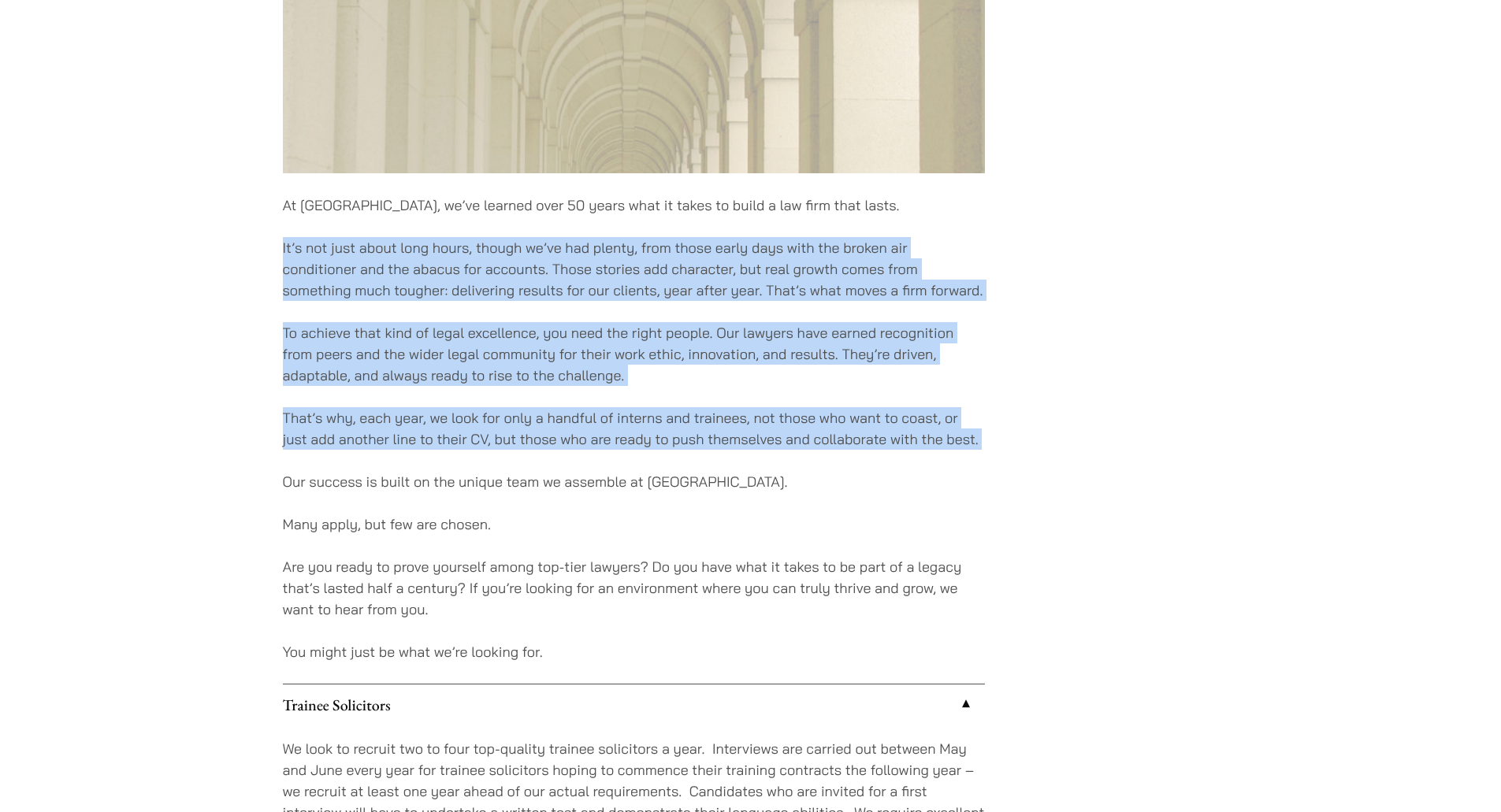
drag, startPoint x: 357, startPoint y: 243, endPoint x: 693, endPoint y: 446, distance: 392.6
click at [691, 444] on div "At Haldanes, we’ve learned over 50 years what it takes to build a law firm that…" at bounding box center [634, 377] width 702 height 1810
click at [693, 446] on p "That’s why, each year, we look for only a handful of interns and trainees, not …" at bounding box center [634, 428] width 702 height 43
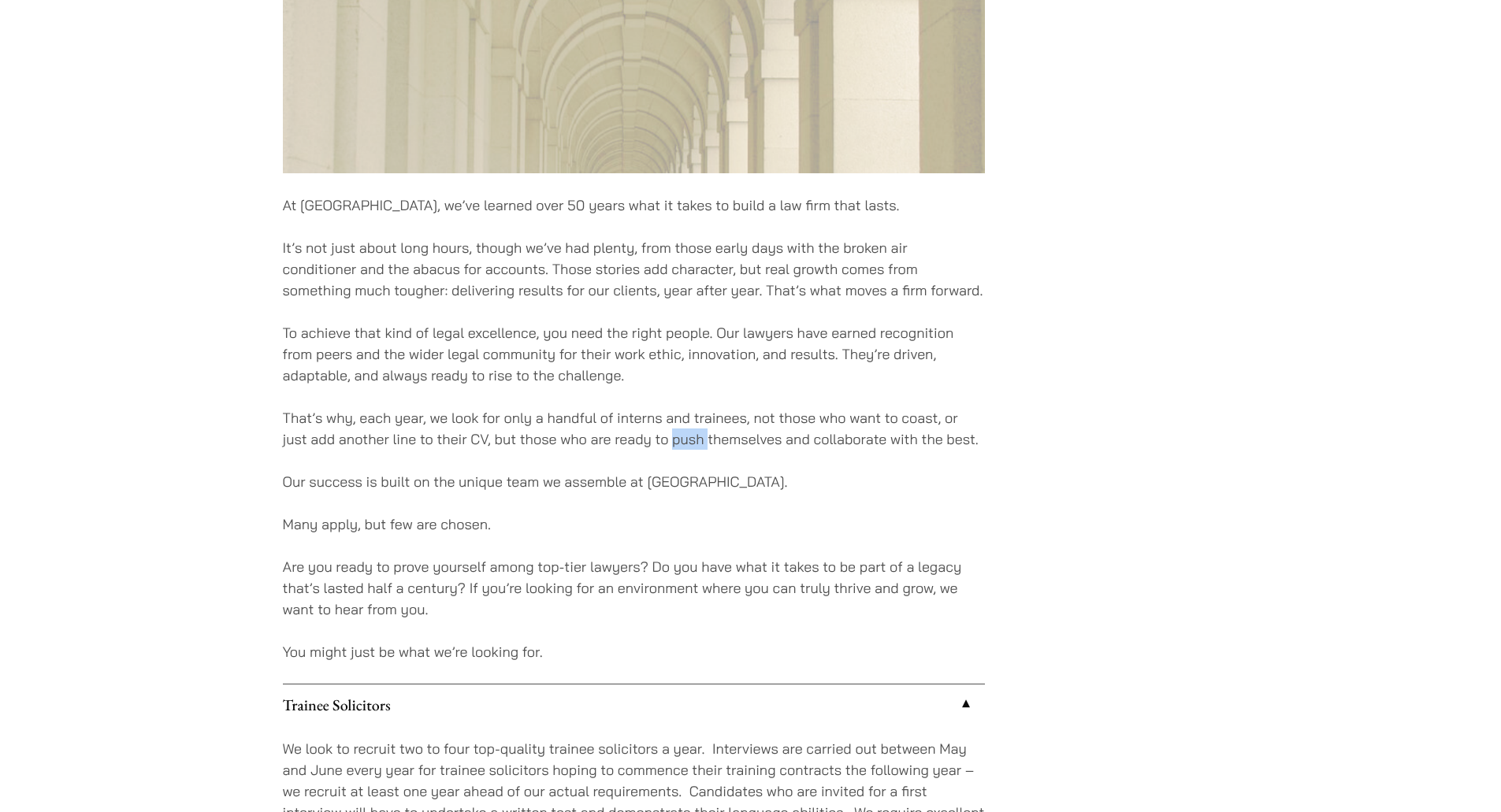
click at [693, 446] on p "That’s why, each year, we look for only a handful of interns and trainees, not …" at bounding box center [634, 428] width 702 height 43
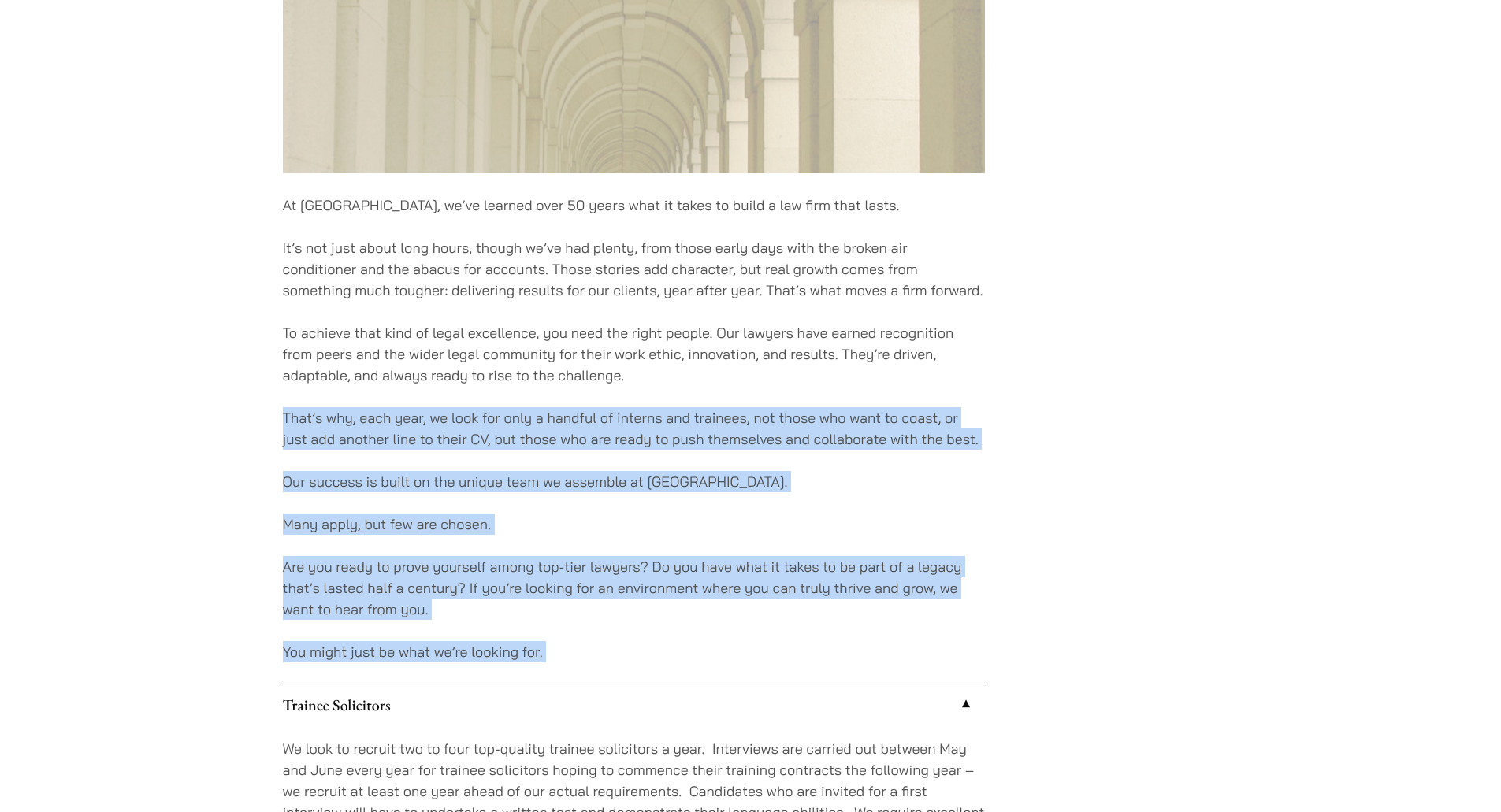
drag, startPoint x: 693, startPoint y: 446, endPoint x: 636, endPoint y: 635, distance: 197.4
click at [640, 626] on div "At Haldanes, we’ve learned over 50 years what it takes to build a law firm that…" at bounding box center [634, 377] width 702 height 1810
click at [636, 635] on div "At Haldanes, we’ve learned over 50 years what it takes to build a law firm that…" at bounding box center [634, 377] width 702 height 1810
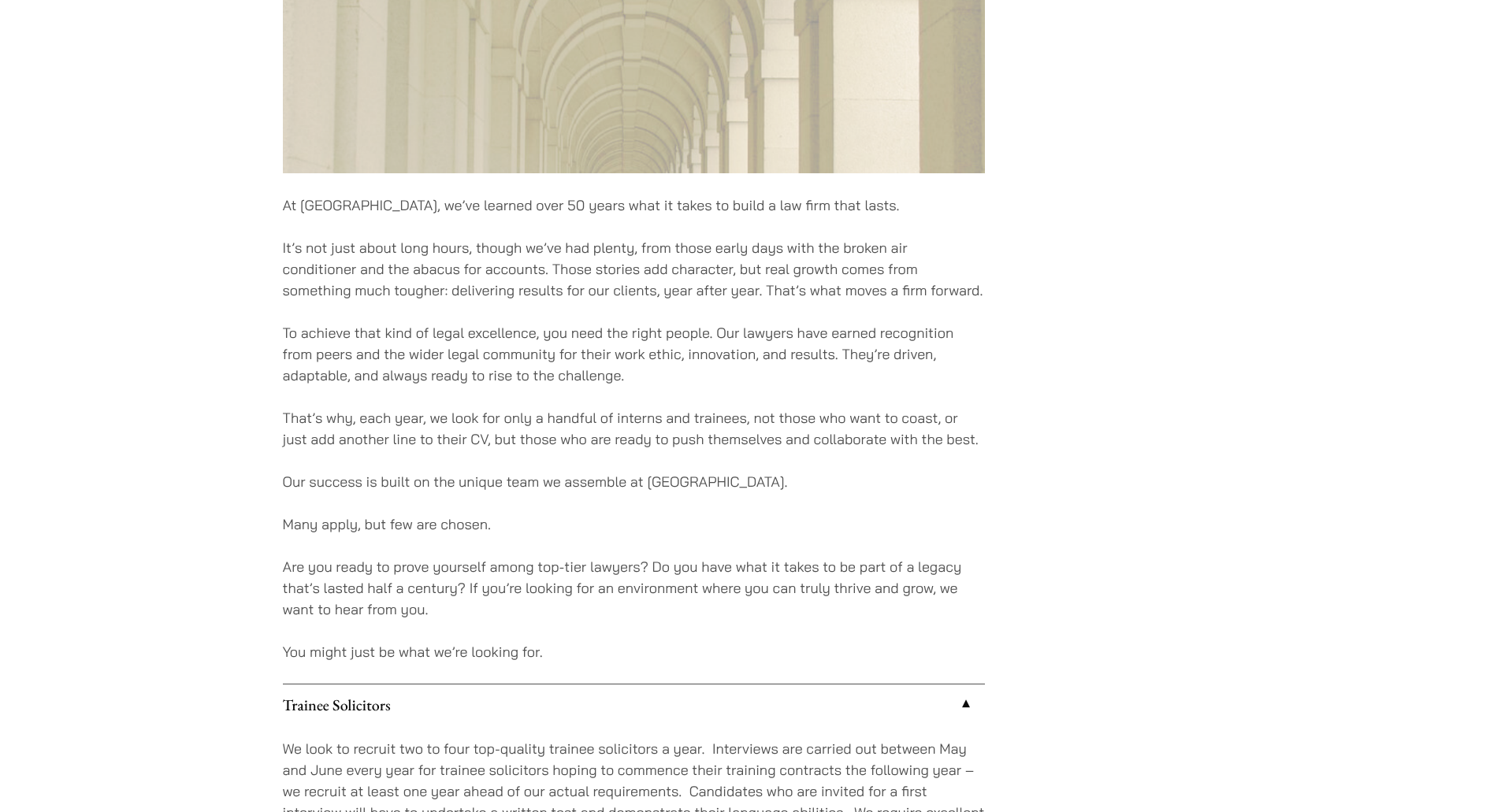
click at [636, 635] on div "At Haldanes, we’ve learned over 50 years what it takes to build a law firm that…" at bounding box center [634, 377] width 702 height 1810
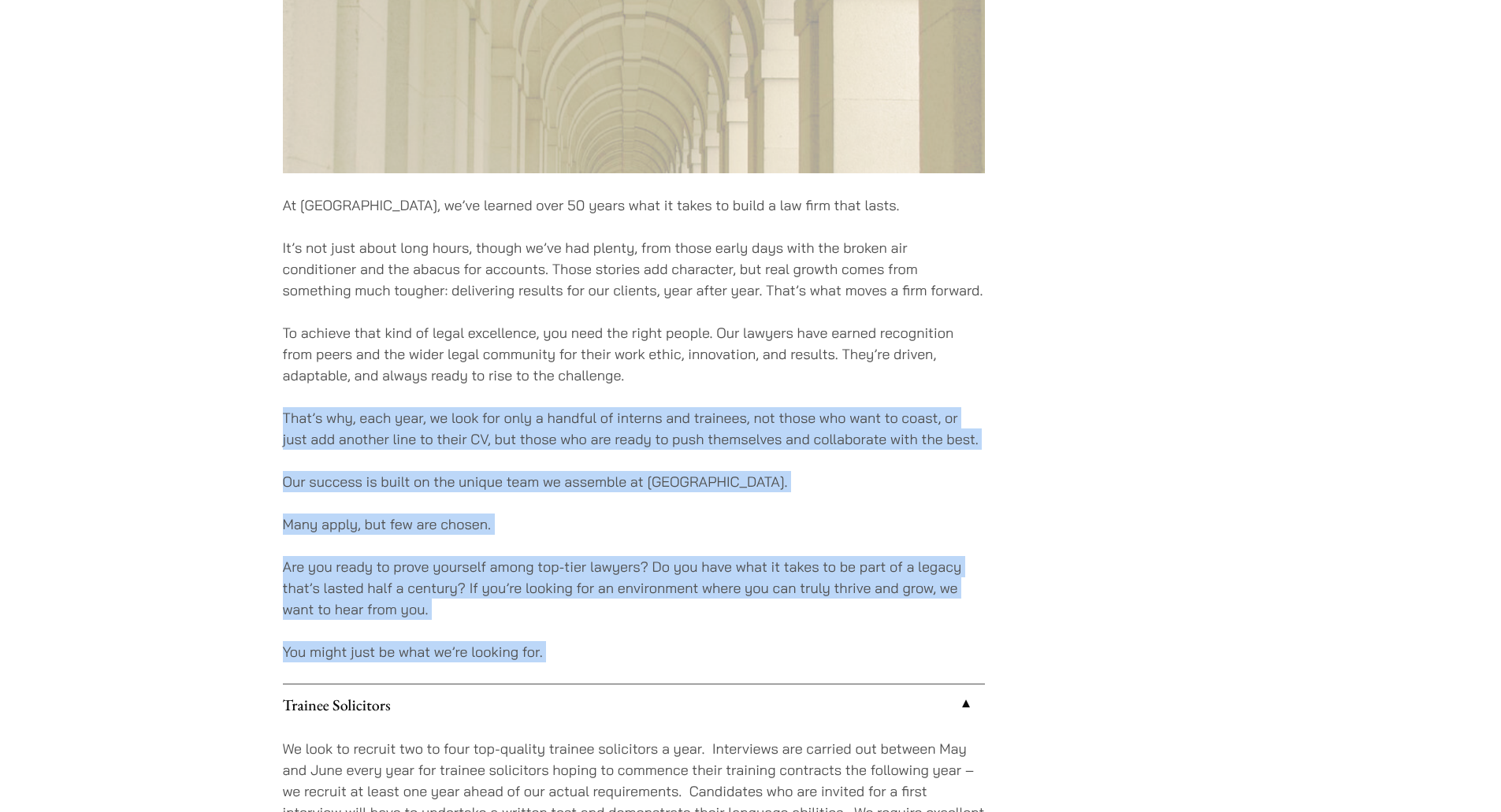
drag, startPoint x: 636, startPoint y: 635, endPoint x: 383, endPoint y: 443, distance: 317.6
click at [383, 443] on div "At Haldanes, we’ve learned over 50 years what it takes to build a law firm that…" at bounding box center [634, 377] width 702 height 1810
click at [383, 443] on p "That’s why, each year, we look for only a handful of interns and trainees, not …" at bounding box center [634, 428] width 702 height 43
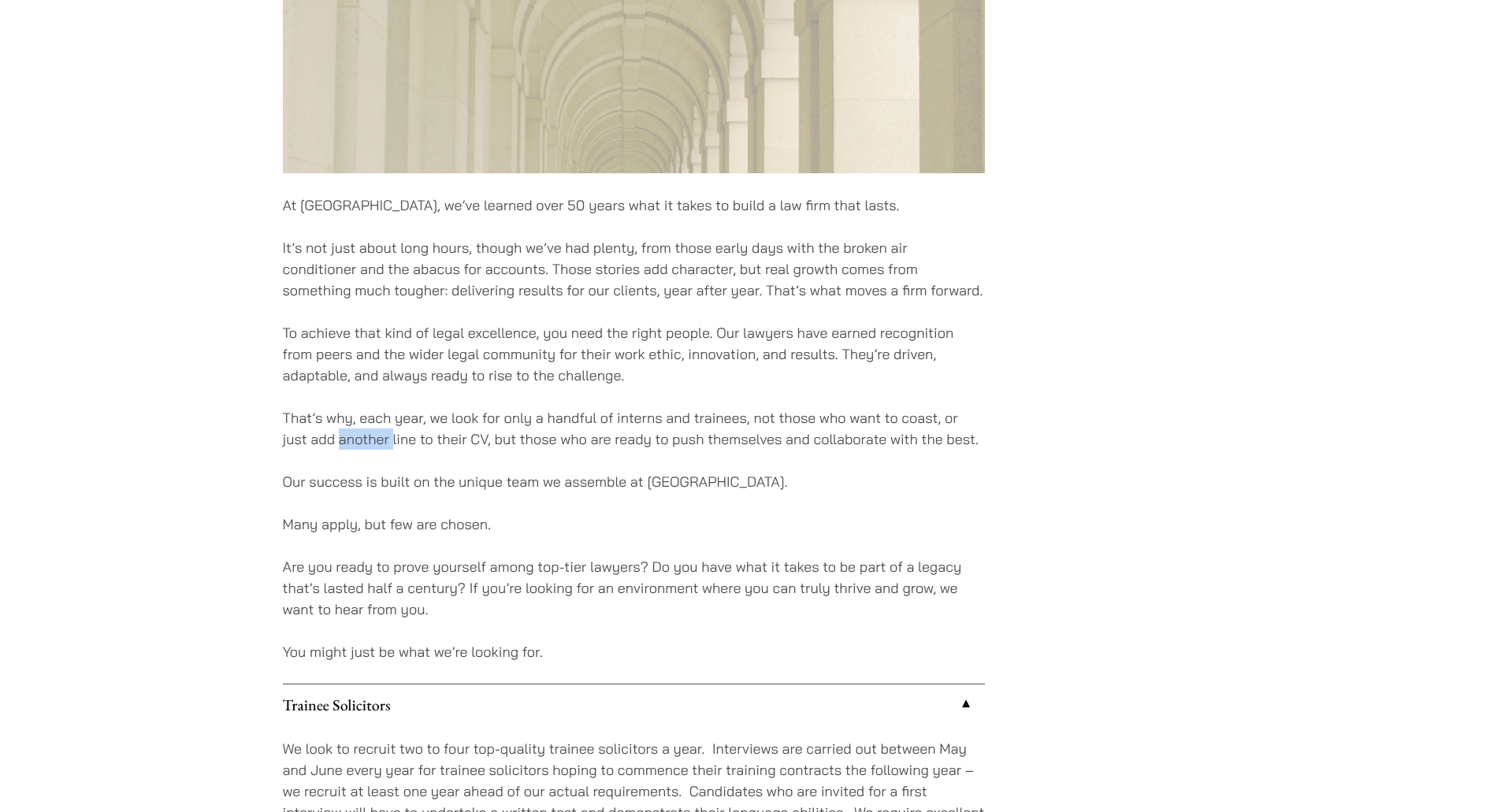
click at [383, 443] on p "That’s why, each year, we look for only a handful of interns and trainees, not …" at bounding box center [634, 428] width 702 height 43
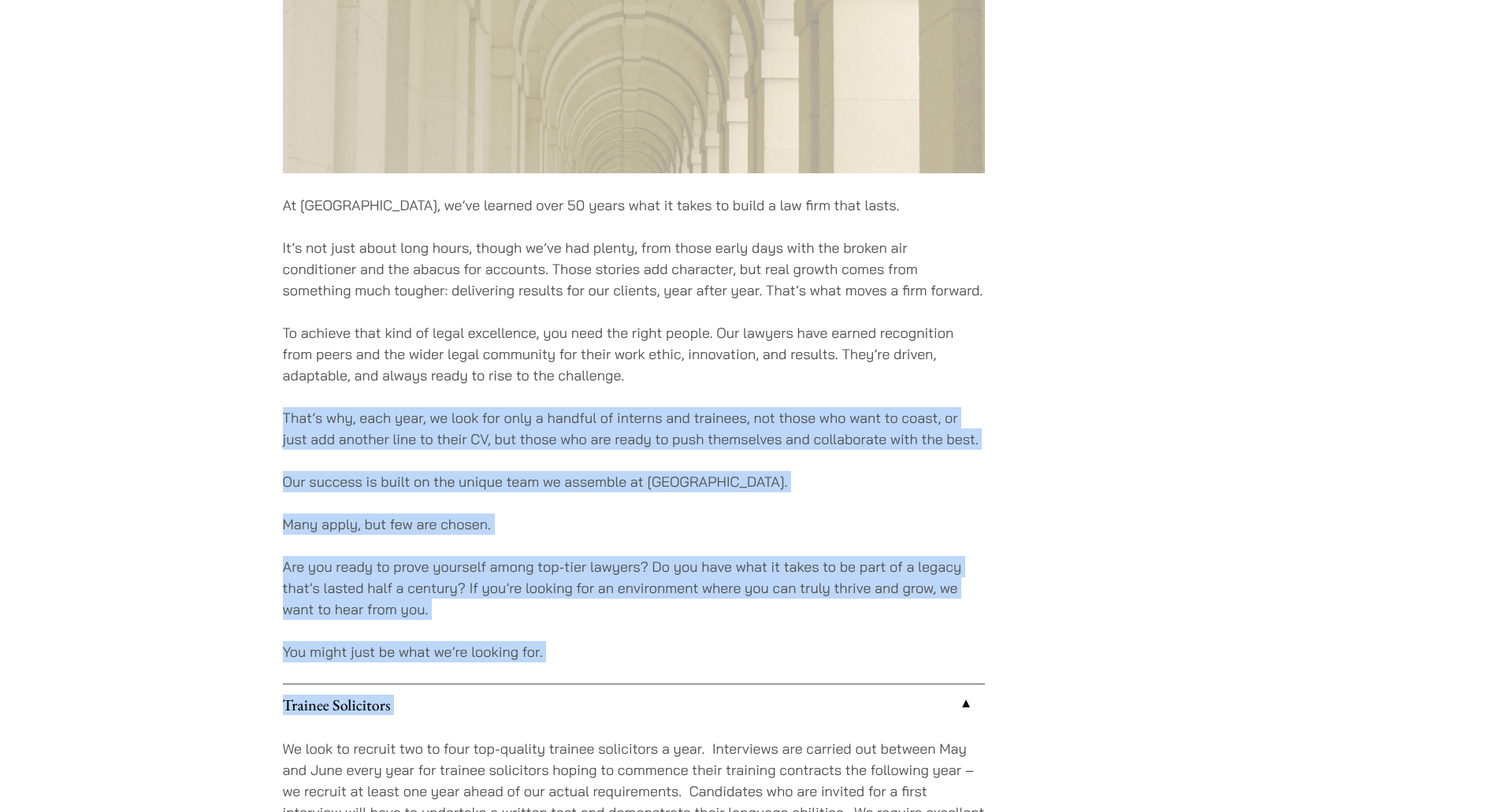
drag, startPoint x: 383, startPoint y: 443, endPoint x: 706, endPoint y: 671, distance: 395.4
click at [706, 671] on div "At Haldanes, we’ve learned over 50 years what it takes to build a law firm that…" at bounding box center [634, 377] width 702 height 1810
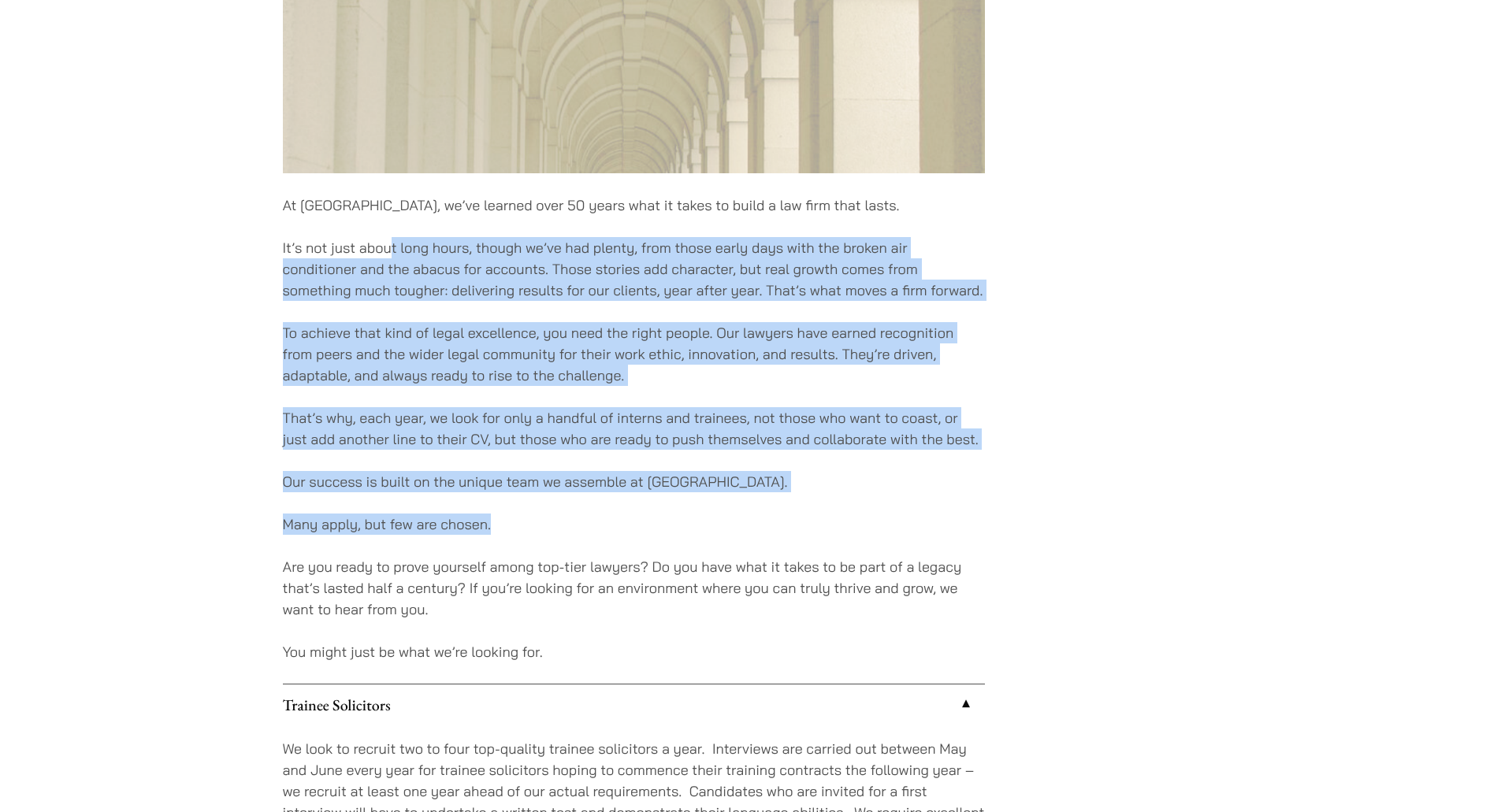
drag, startPoint x: 703, startPoint y: 501, endPoint x: 336, endPoint y: 222, distance: 461.0
click at [357, 234] on div "At Haldanes, we’ve learned over 50 years what it takes to build a law firm that…" at bounding box center [634, 377] width 702 height 1810
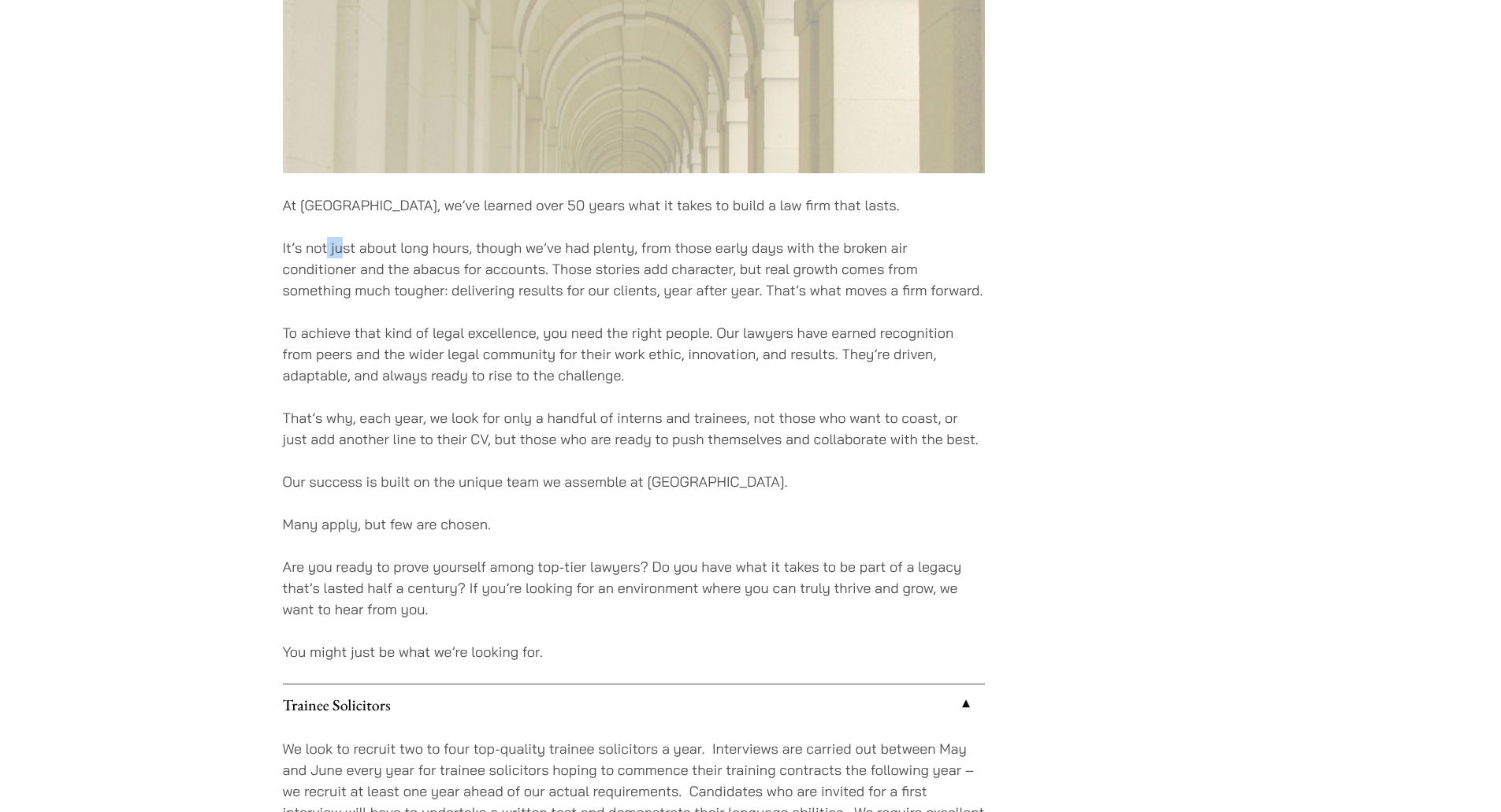
drag, startPoint x: 336, startPoint y: 222, endPoint x: 322, endPoint y: 216, distance: 15.2
click at [322, 216] on div "At Haldanes, we’ve learned over 50 years what it takes to build a law firm that…" at bounding box center [634, 377] width 702 height 1810
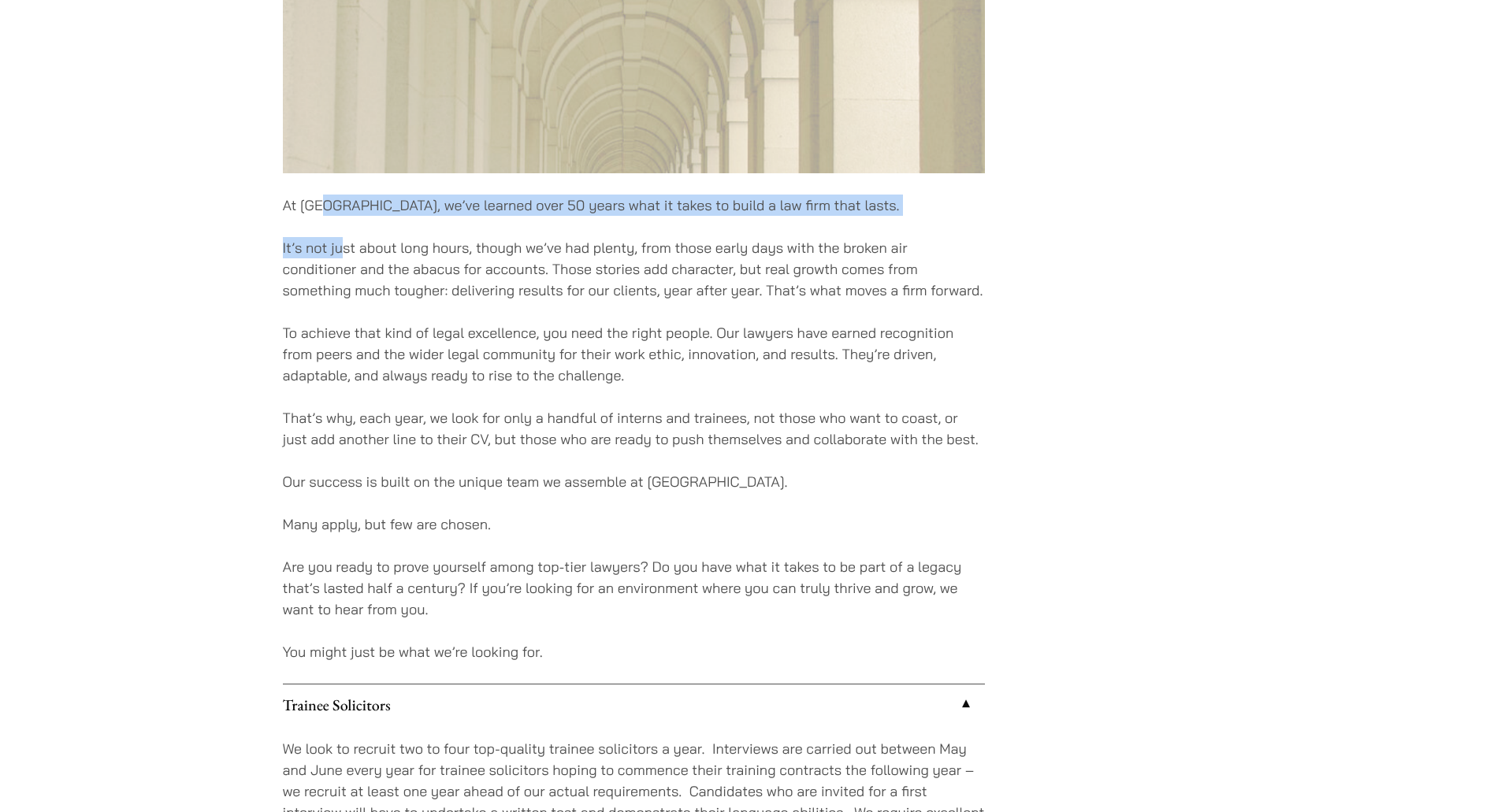
click at [322, 215] on p "At Haldanes, we’ve learned over 50 years what it takes to build a law firm that…" at bounding box center [634, 205] width 702 height 21
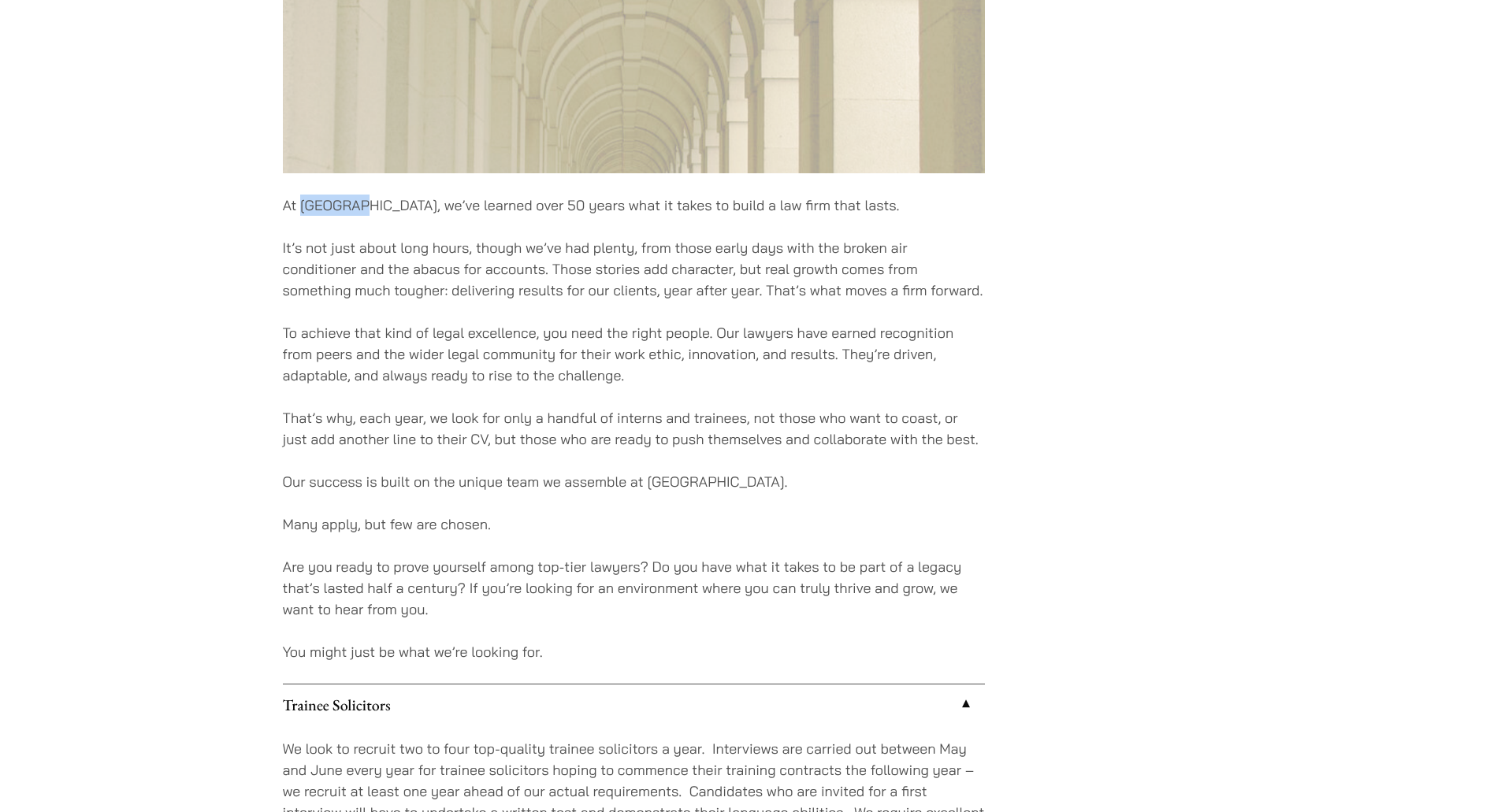
click at [322, 215] on p "At Haldanes, we’ve learned over 50 years what it takes to build a law firm that…" at bounding box center [634, 205] width 702 height 21
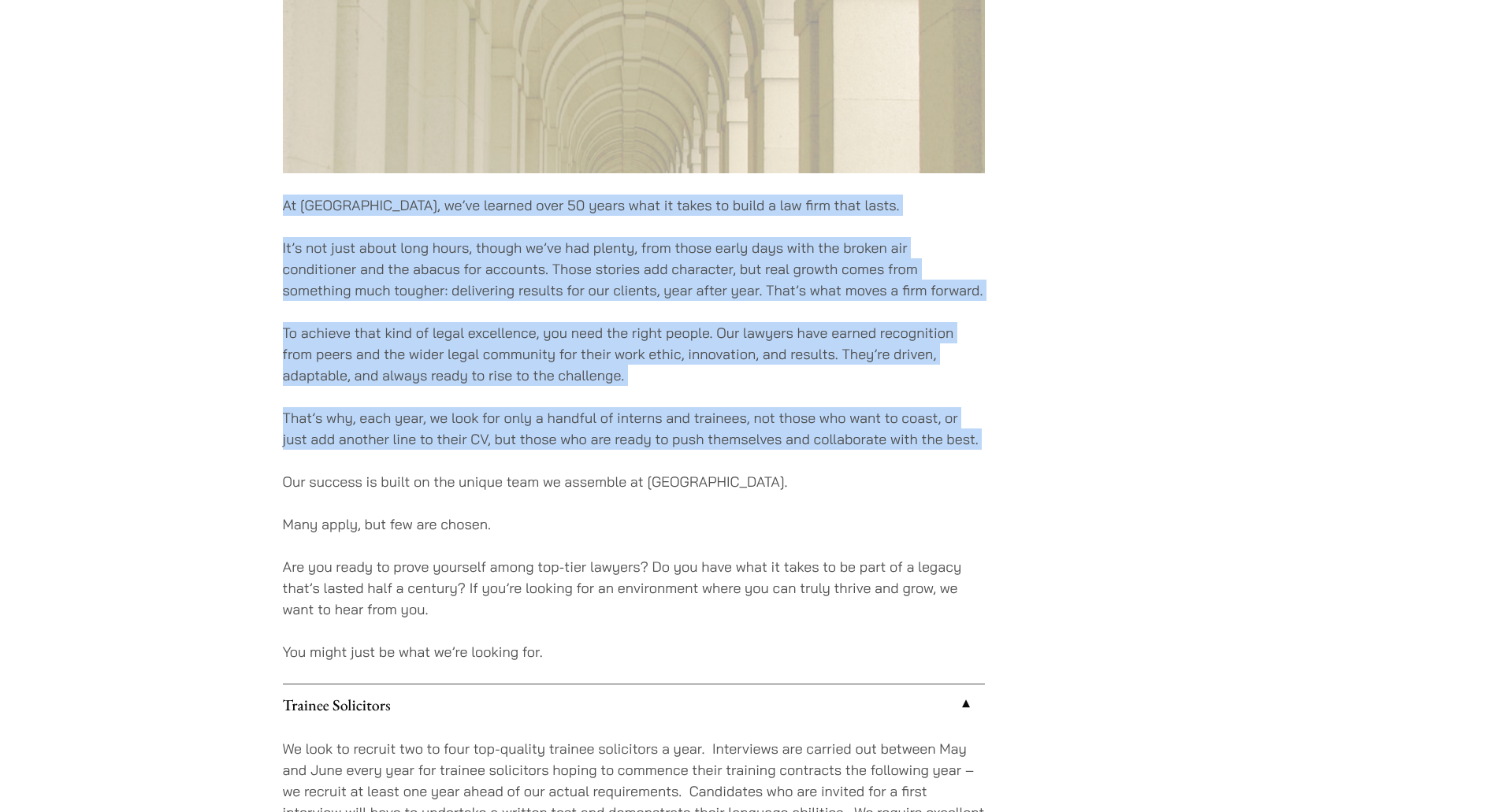
drag, startPoint x: 322, startPoint y: 215, endPoint x: 800, endPoint y: 424, distance: 521.7
click at [800, 424] on div "At Haldanes, we’ve learned over 50 years what it takes to build a law firm that…" at bounding box center [634, 377] width 702 height 1810
click at [800, 424] on p "That’s why, each year, we look for only a handful of interns and trainees, not …" at bounding box center [634, 428] width 702 height 43
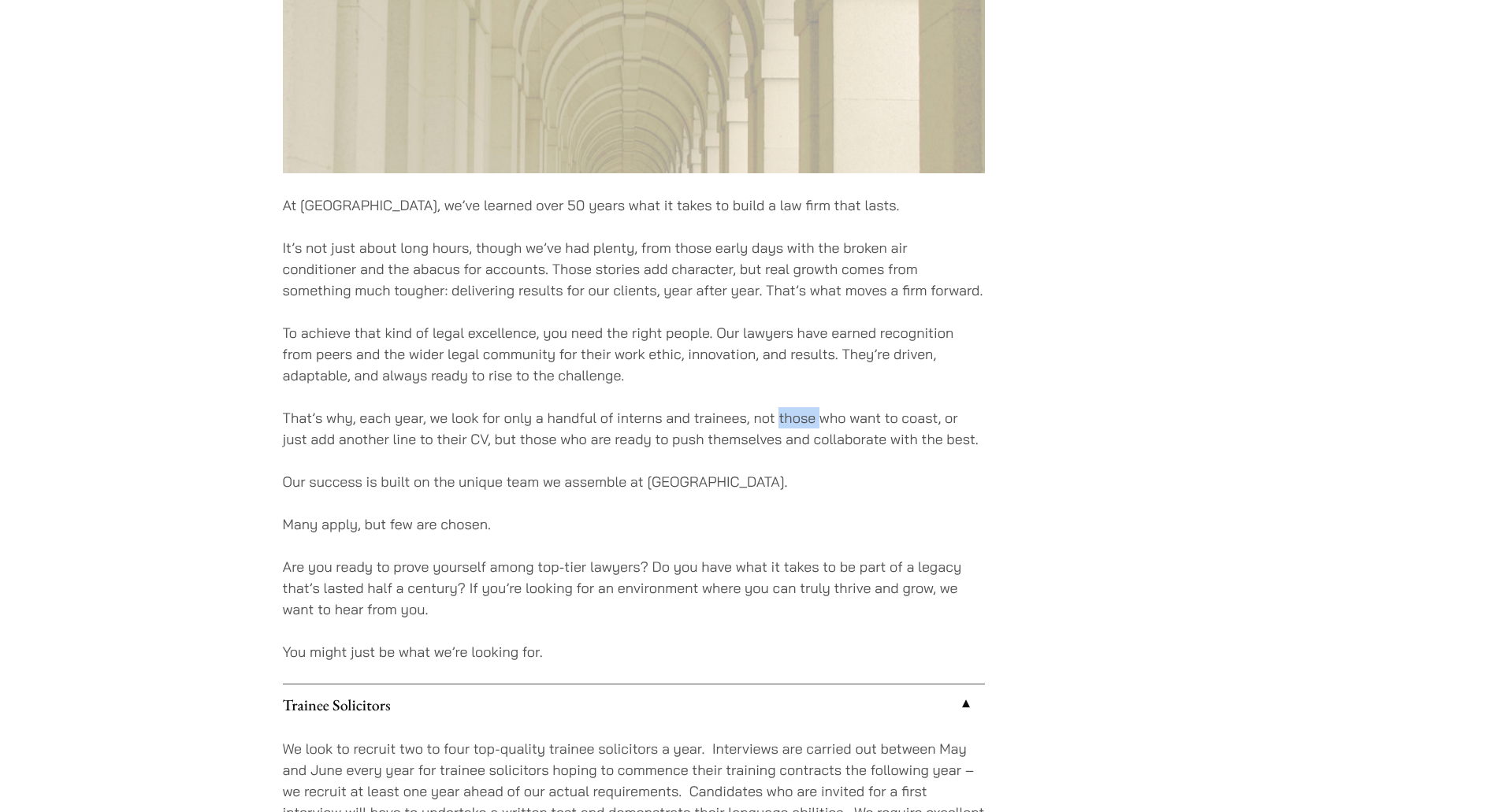
click at [800, 424] on p "That’s why, each year, we look for only a handful of interns and trainees, not …" at bounding box center [634, 428] width 702 height 43
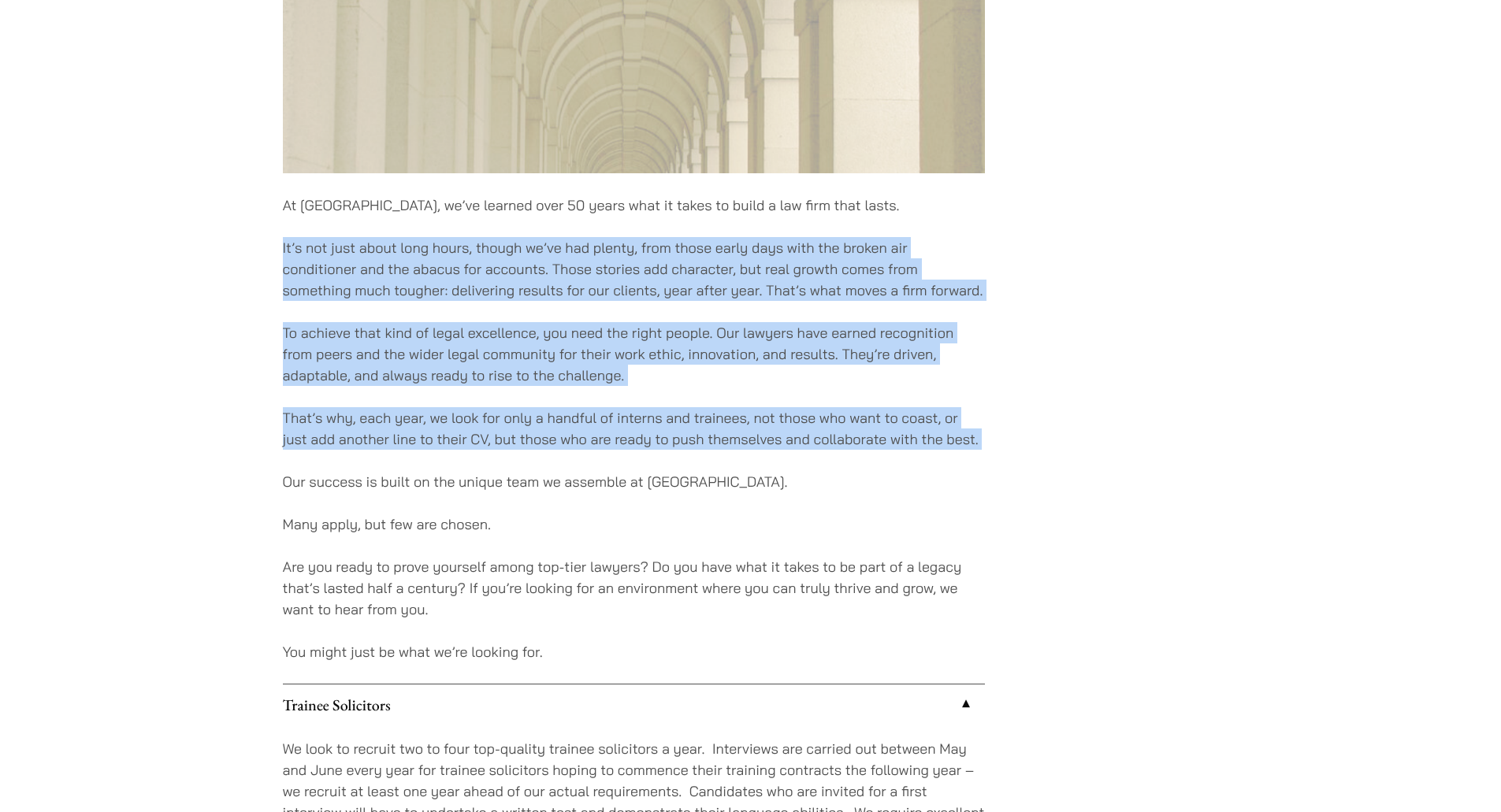
drag, startPoint x: 800, startPoint y: 424, endPoint x: 448, endPoint y: 227, distance: 403.4
click at [448, 227] on div "At Haldanes, we’ve learned over 50 years what it takes to build a law firm that…" at bounding box center [634, 377] width 702 height 1810
click at [728, 361] on p "To achieve that kind of legal excellence, you need the right people. Our lawyer…" at bounding box center [634, 354] width 702 height 64
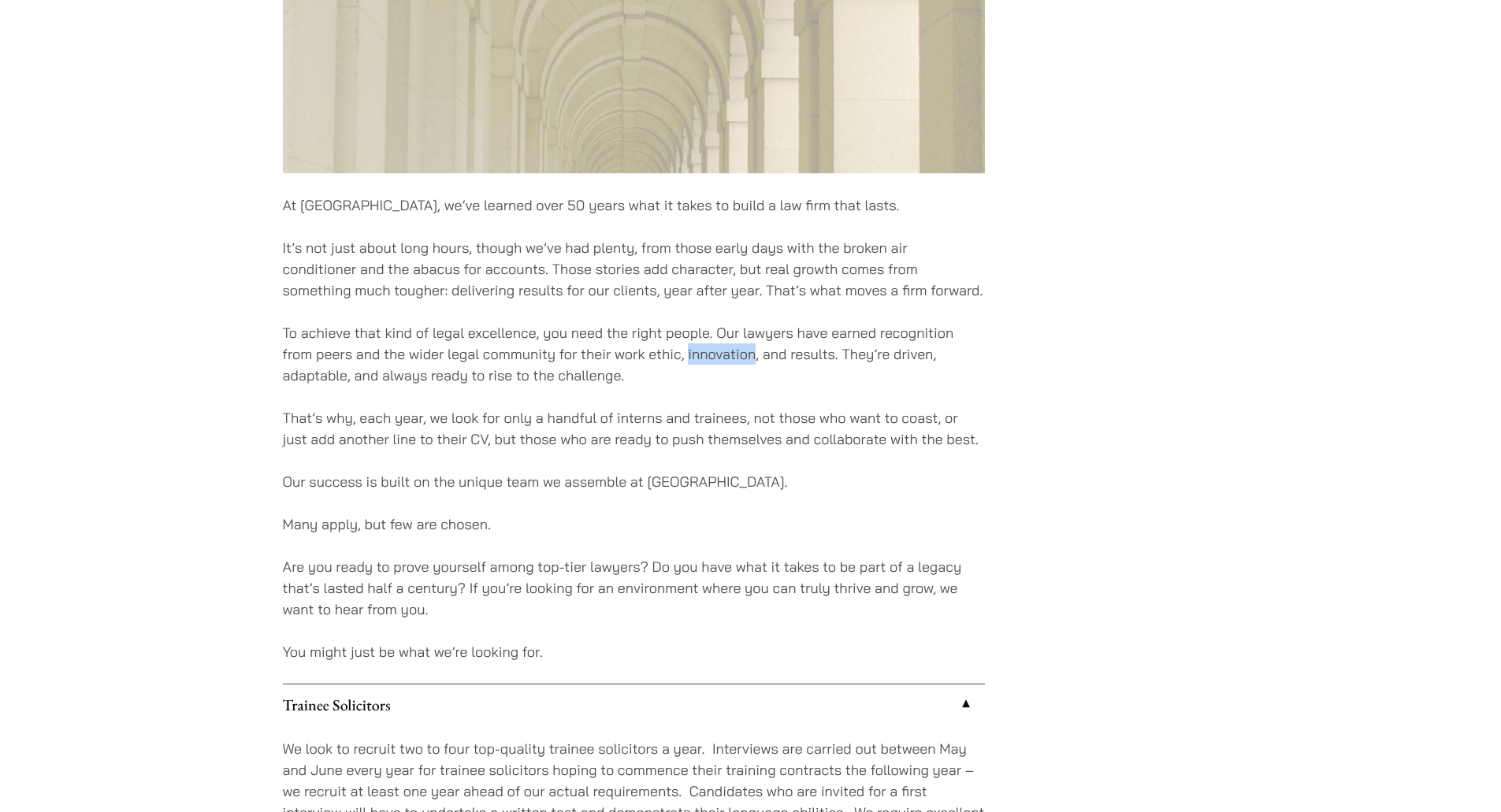
click at [728, 361] on p "To achieve that kind of legal excellence, you need the right people. Our lawyer…" at bounding box center [634, 354] width 702 height 64
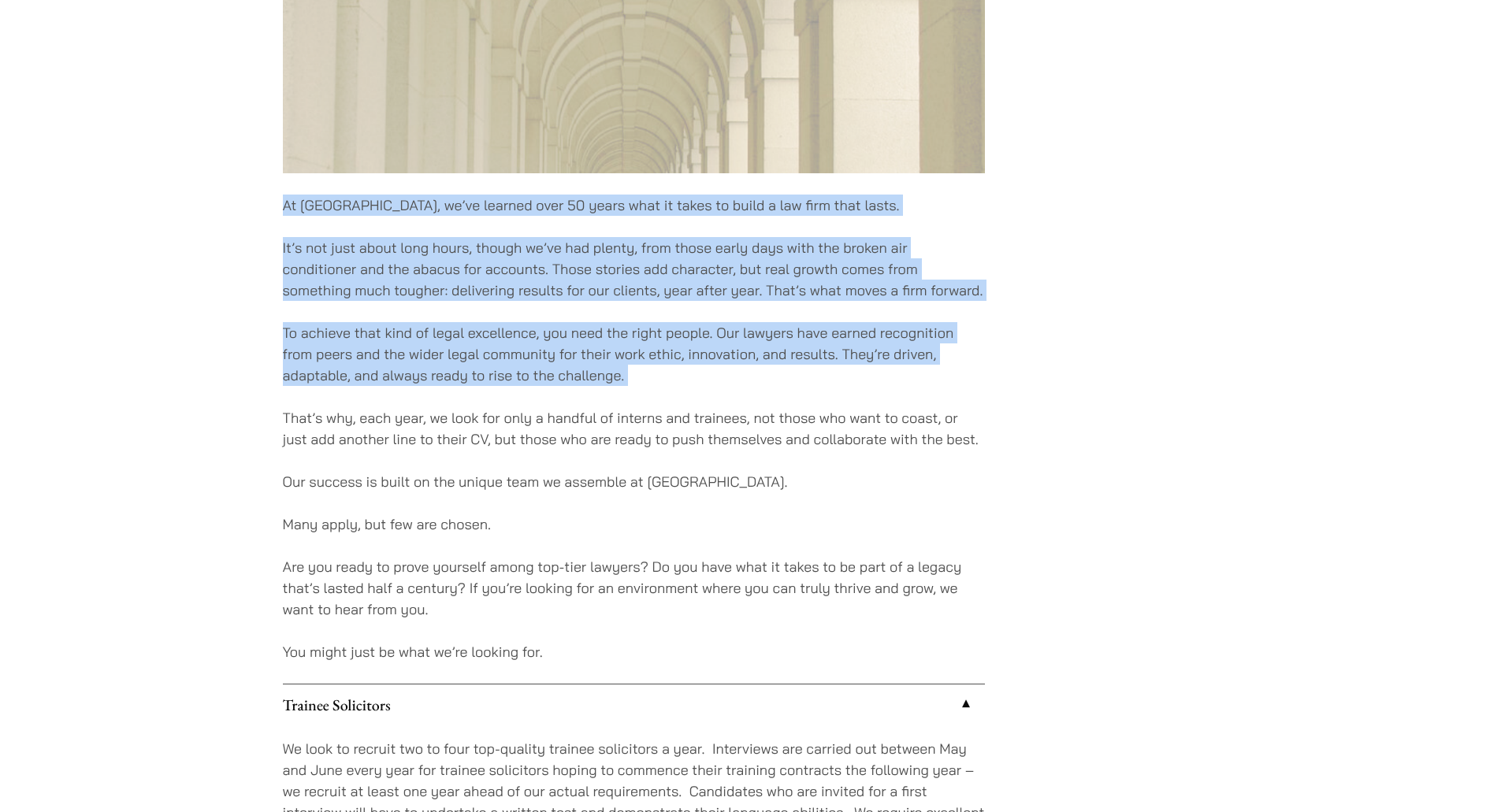
drag, startPoint x: 728, startPoint y: 361, endPoint x: 420, endPoint y: 195, distance: 349.9
click at [420, 195] on div "At Haldanes, we’ve learned over 50 years what it takes to build a law firm that…" at bounding box center [634, 377] width 702 height 1810
click at [420, 195] on p "At Haldanes, we’ve learned over 50 years what it takes to build a law firm that…" at bounding box center [634, 205] width 702 height 21
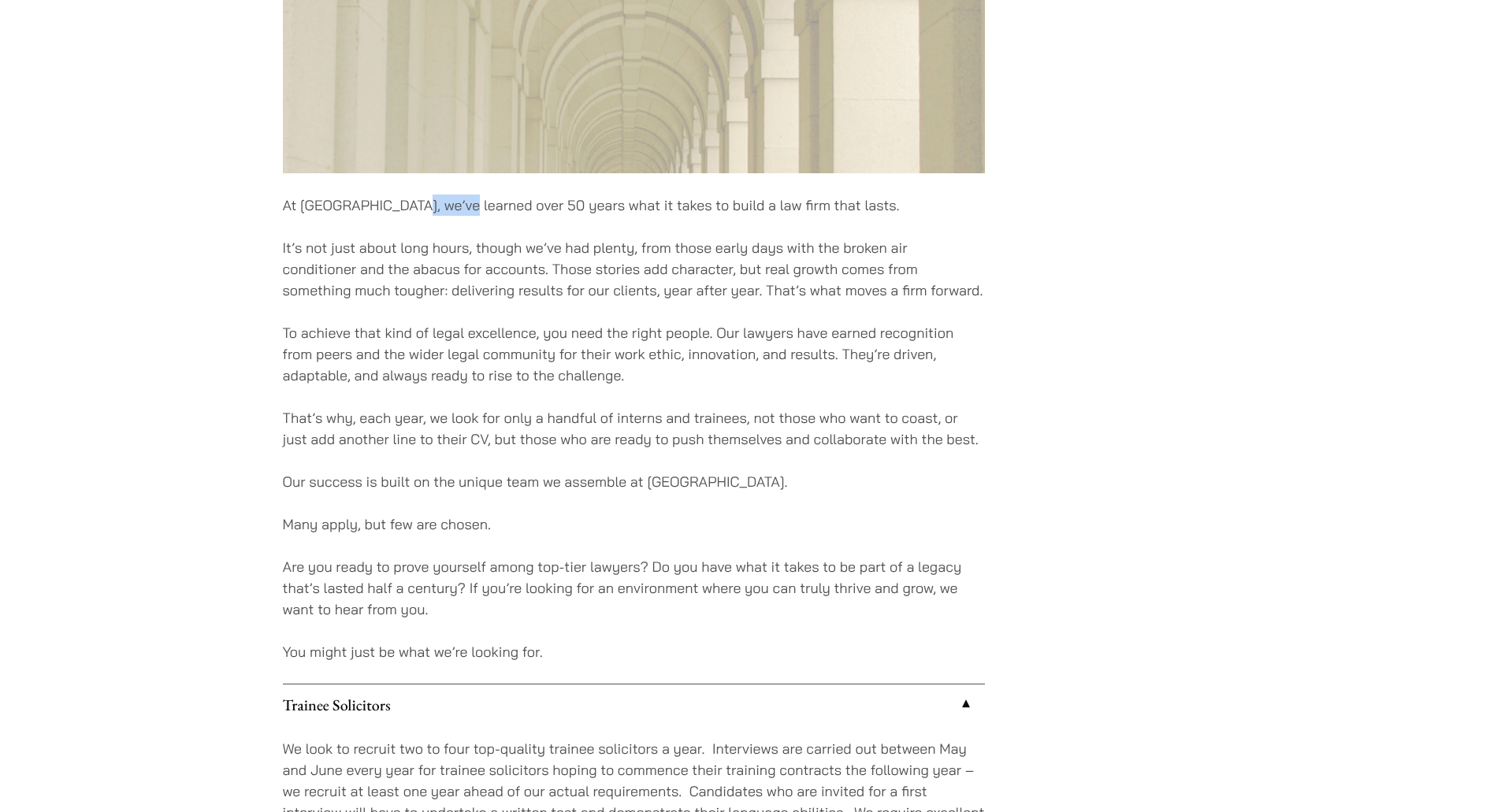
click at [420, 195] on p "At Haldanes, we’ve learned over 50 years what it takes to build a law firm that…" at bounding box center [634, 205] width 702 height 21
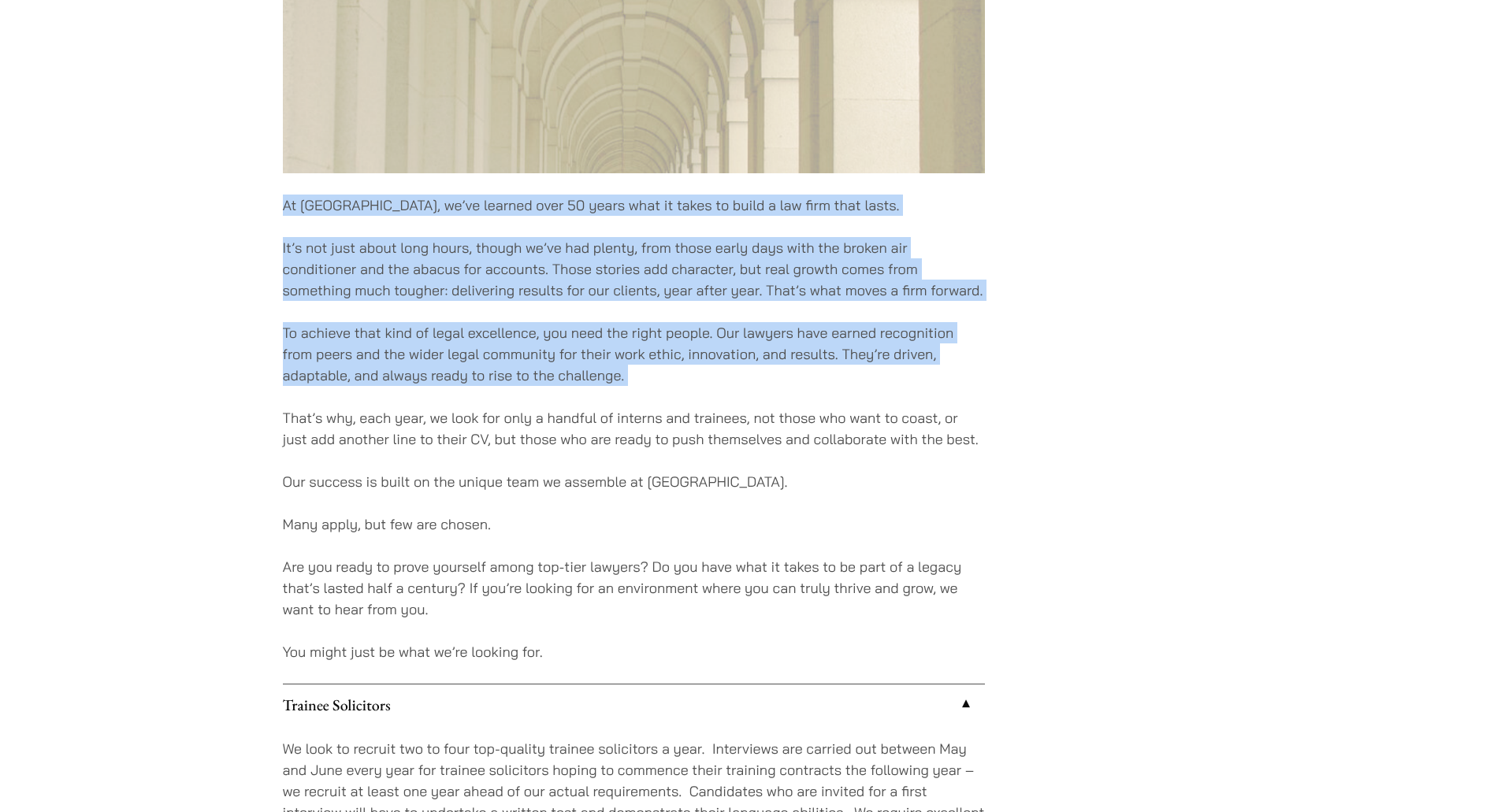
drag, startPoint x: 420, startPoint y: 195, endPoint x: 663, endPoint y: 348, distance: 287.2
click at [633, 337] on div "At Haldanes, we’ve learned over 50 years what it takes to build a law firm that…" at bounding box center [634, 377] width 702 height 1810
click at [663, 348] on p "To achieve that kind of legal excellence, you need the right people. Our lawyer…" at bounding box center [634, 354] width 702 height 64
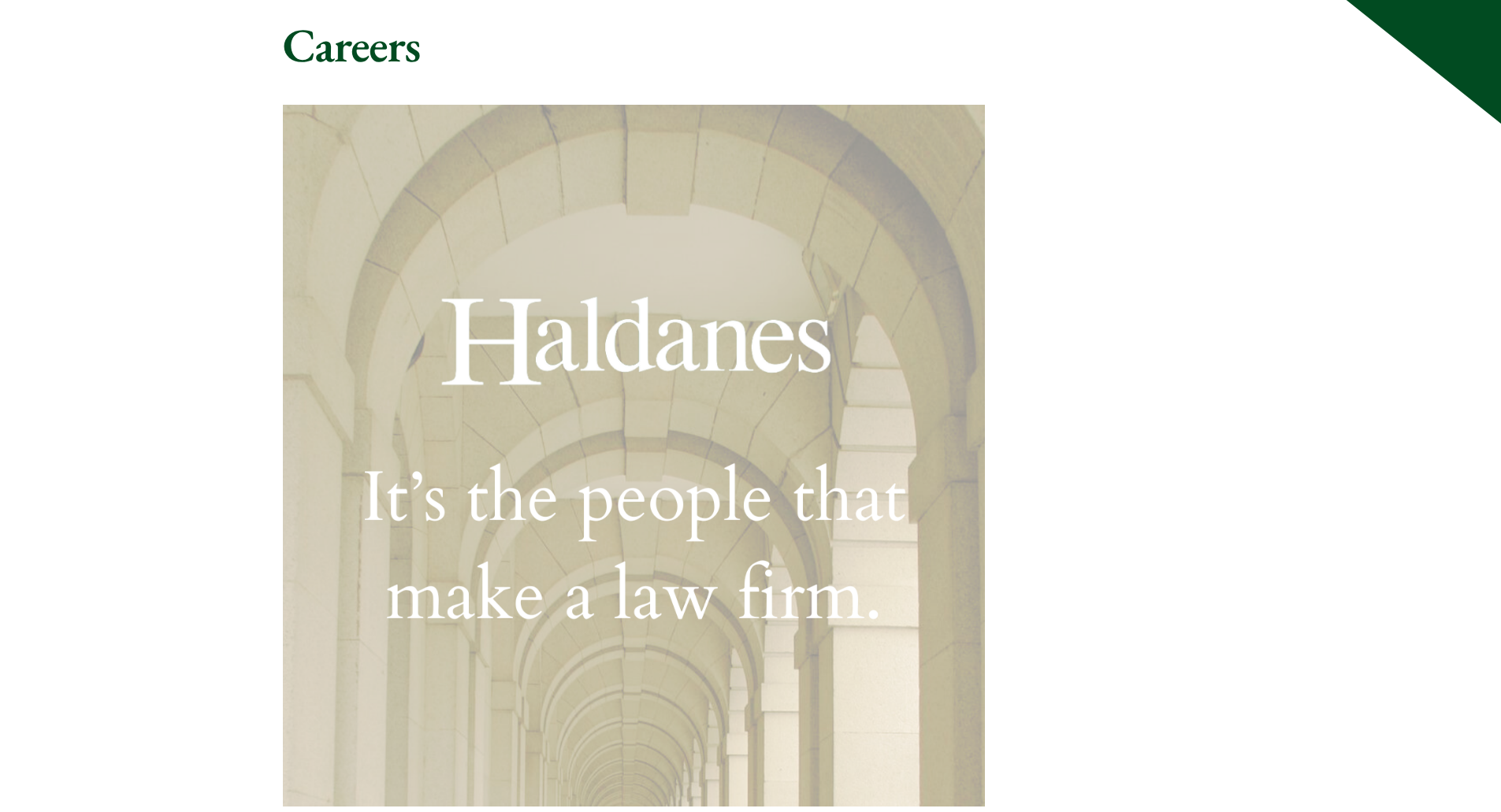
scroll to position [0, 0]
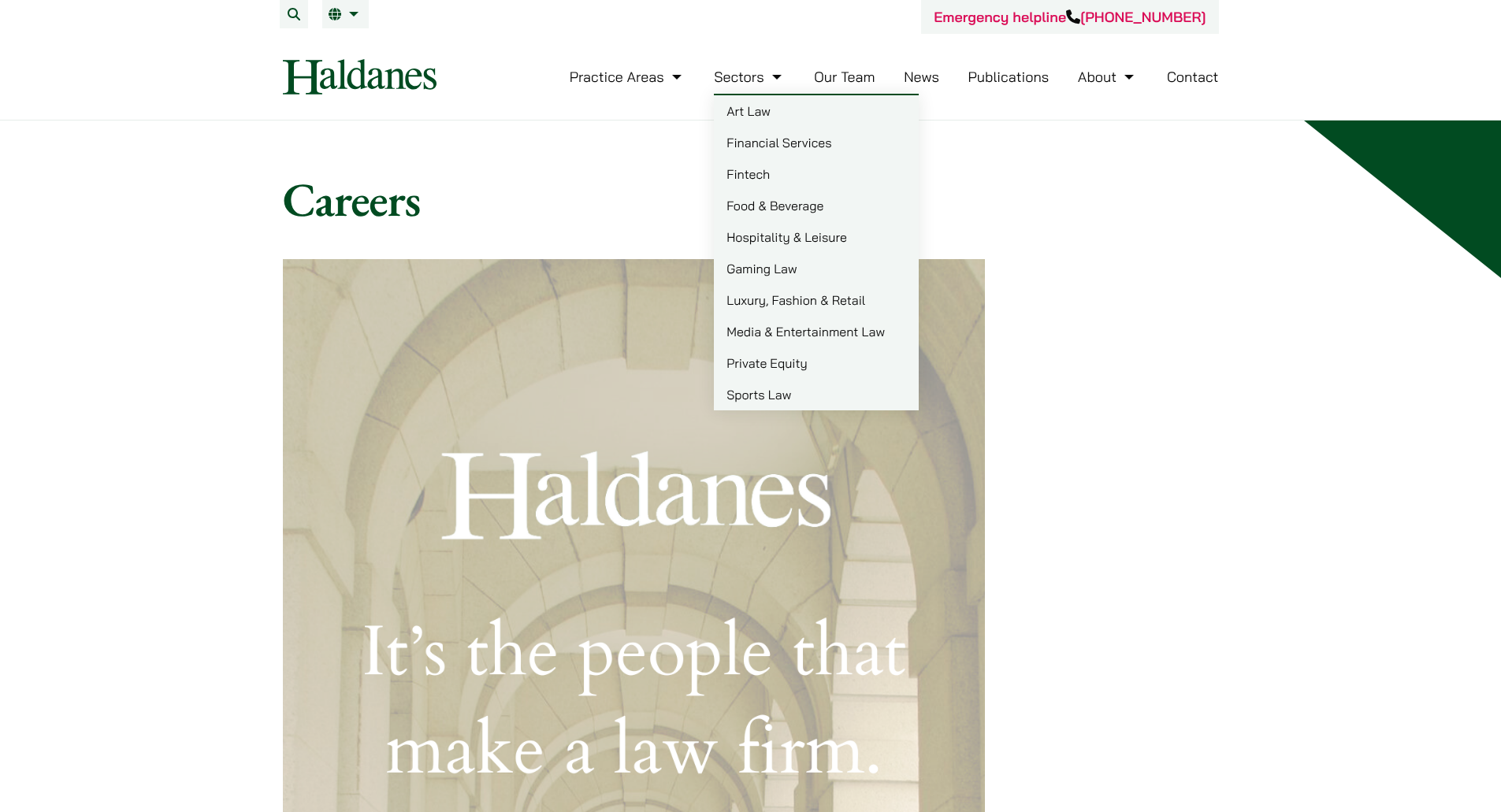
click at [808, 94] on ul "Art Law Financial Services Fintech Food & Beverage Hospitality & Leisure Gaming…" at bounding box center [816, 252] width 204 height 316
click at [825, 72] on link "Our Team" at bounding box center [844, 77] width 61 height 18
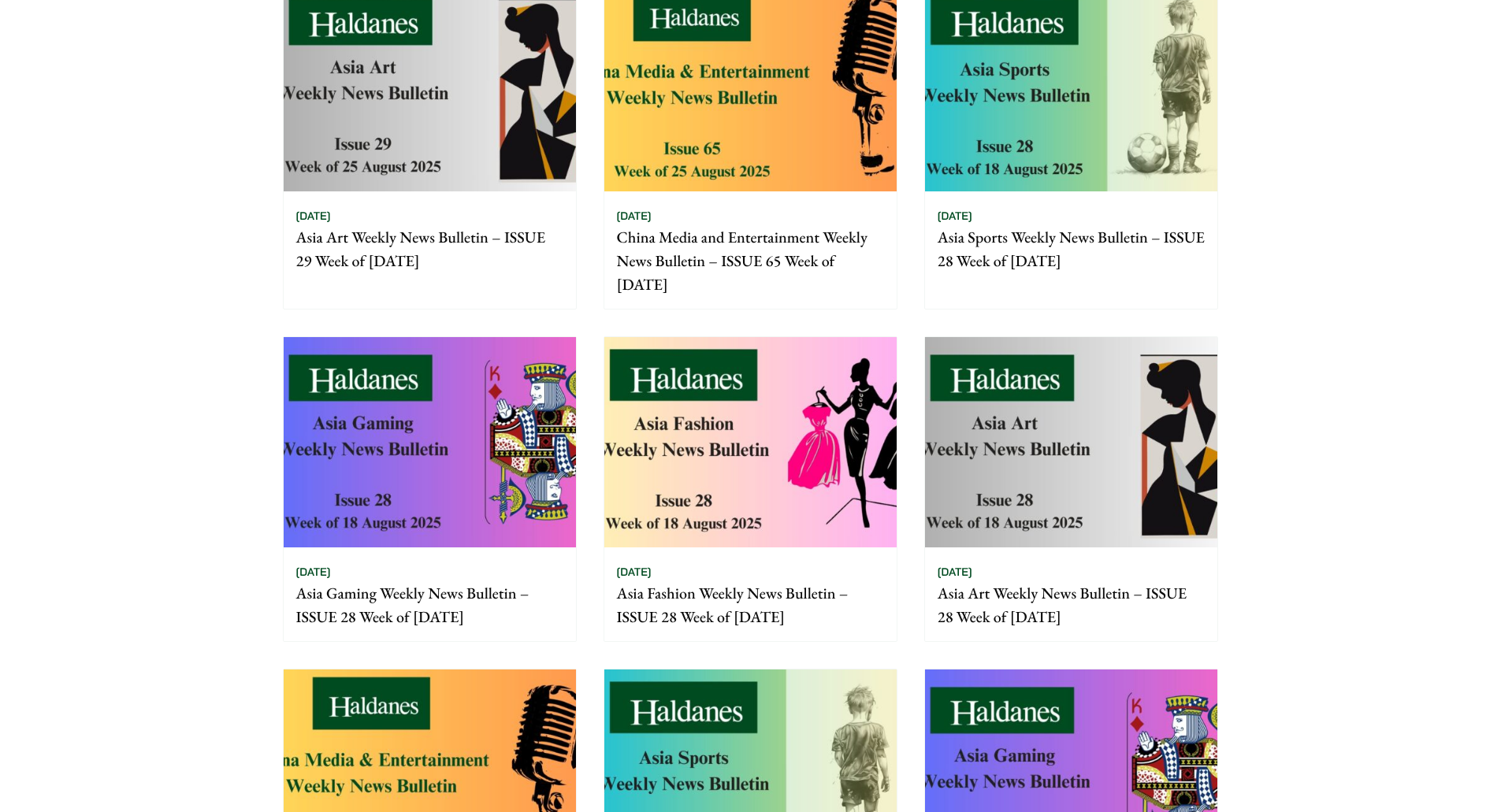
scroll to position [630, 0]
